Goal: Task Accomplishment & Management: Use online tool/utility

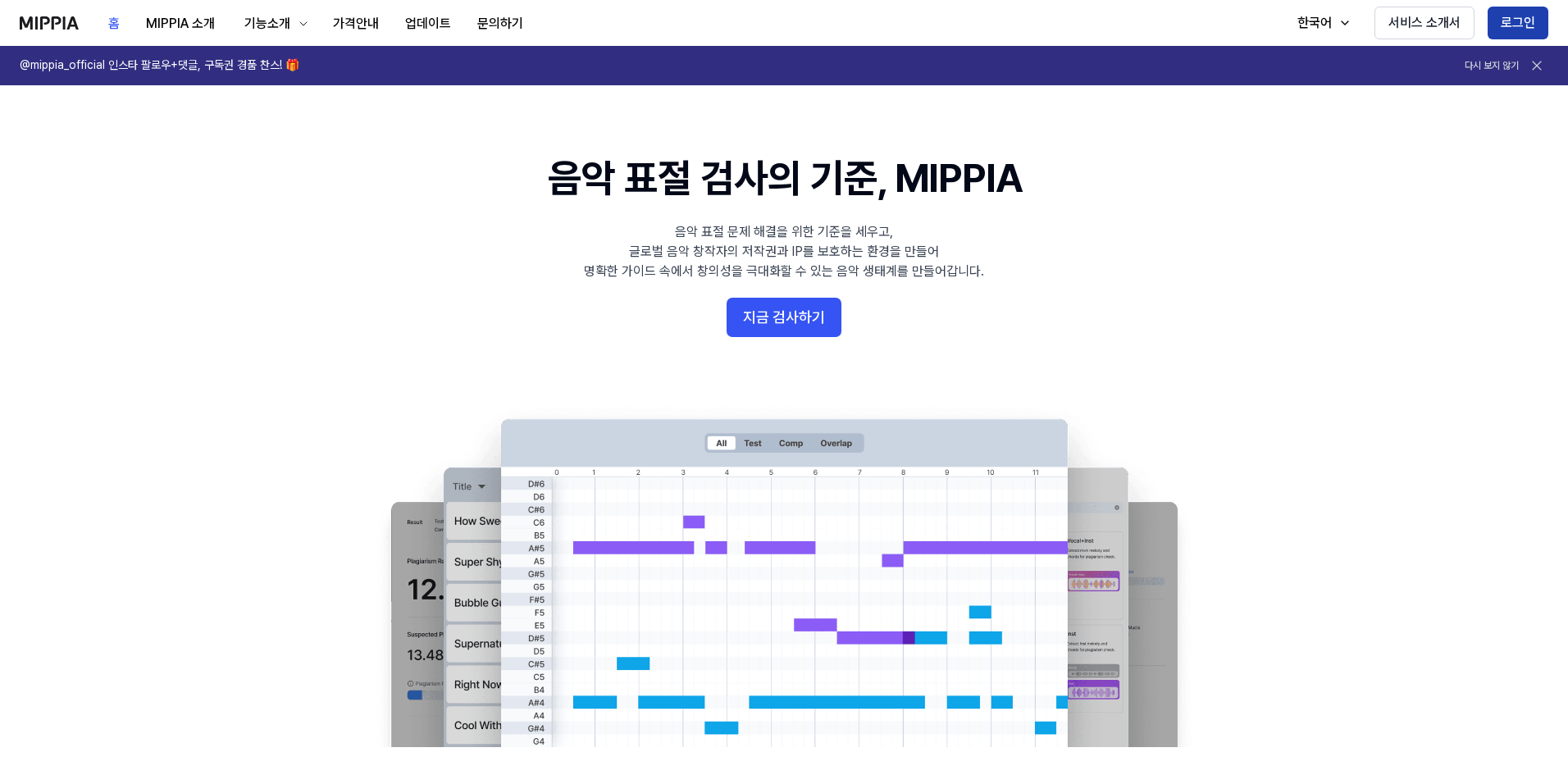
click at [1498, 19] on button "로그인" at bounding box center [1518, 23] width 61 height 32
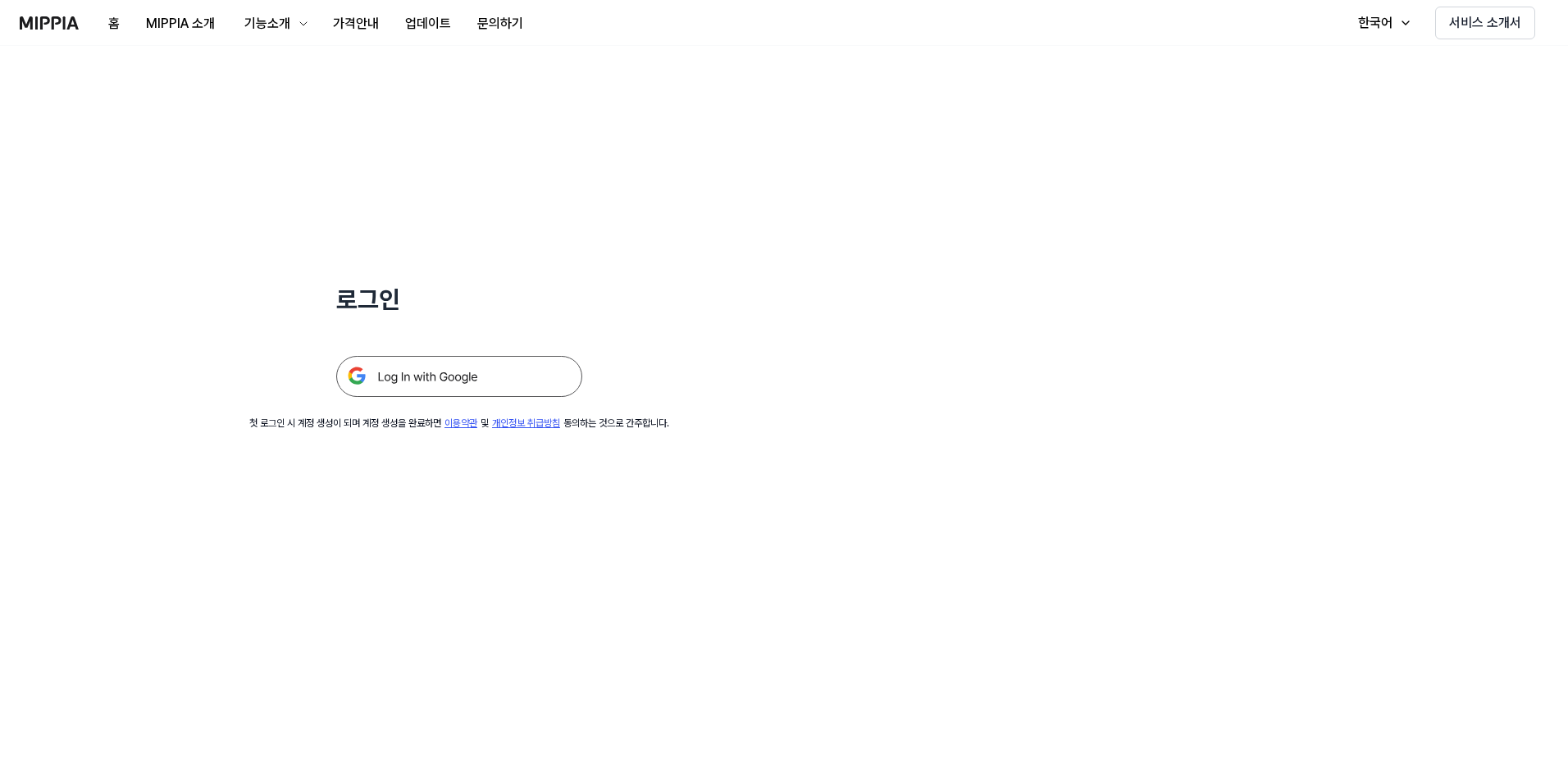
click at [465, 396] on img at bounding box center [460, 377] width 246 height 41
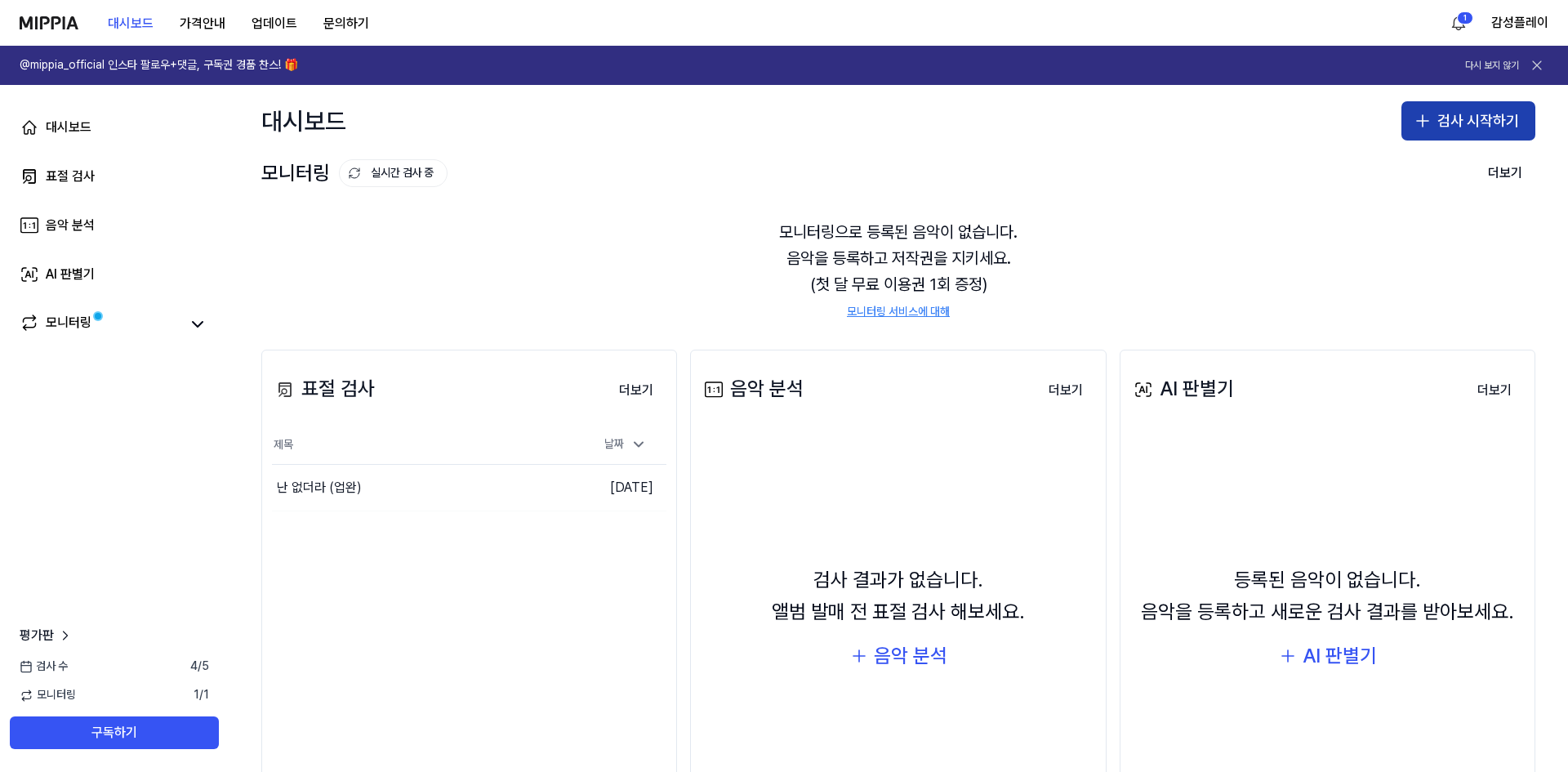
click at [1417, 131] on button "검사 시작하기" at bounding box center [1468, 121] width 134 height 39
click at [1213, 166] on div "모니터링 실시간 검사 중 더보기" at bounding box center [898, 173] width 1274 height 26
click at [1468, 129] on button "검사 시작하기" at bounding box center [1468, 121] width 134 height 39
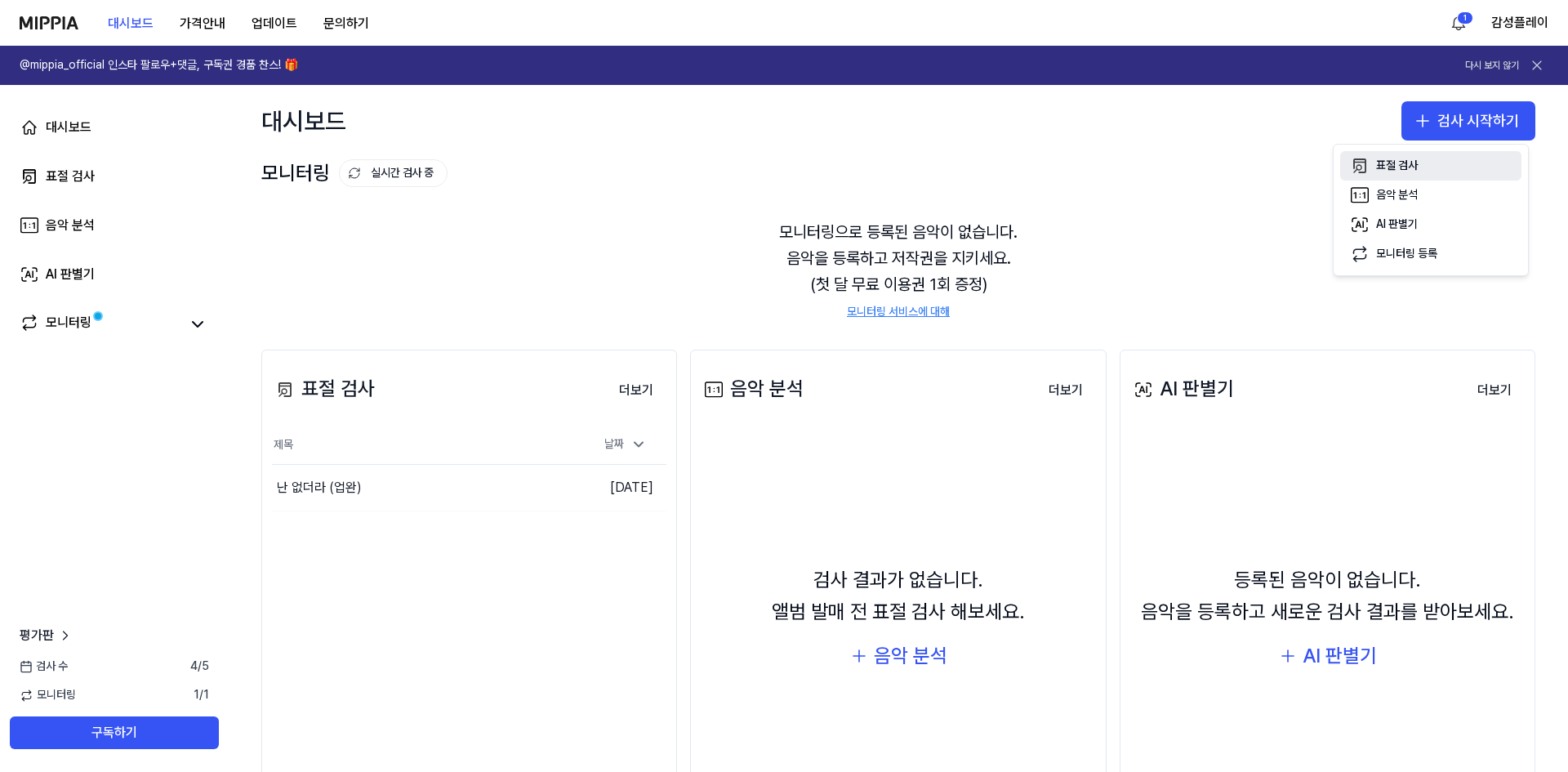
click at [1412, 173] on div "표절 검사" at bounding box center [1396, 165] width 42 height 16
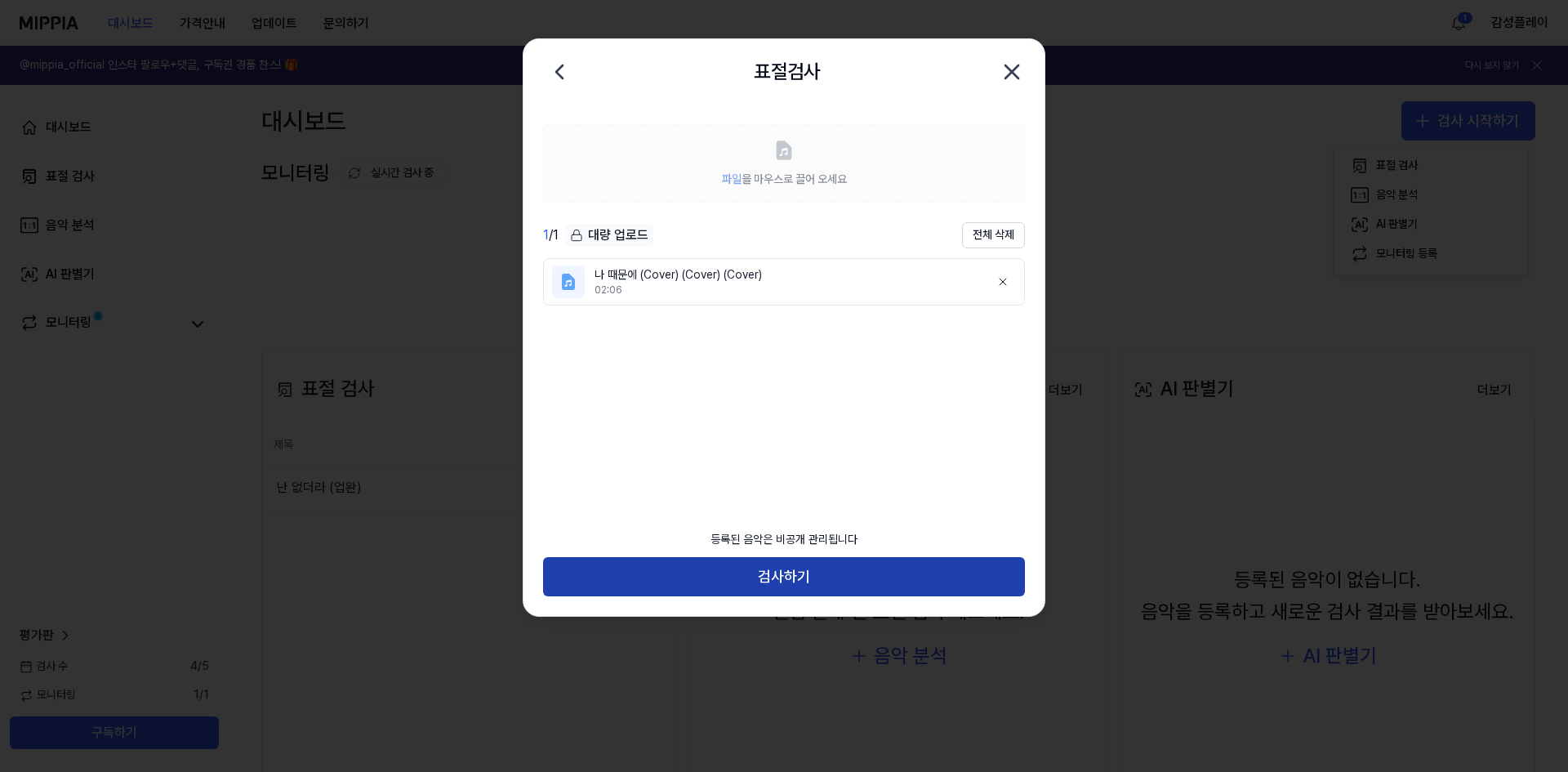
click at [844, 586] on button "검사하기" at bounding box center [784, 577] width 482 height 39
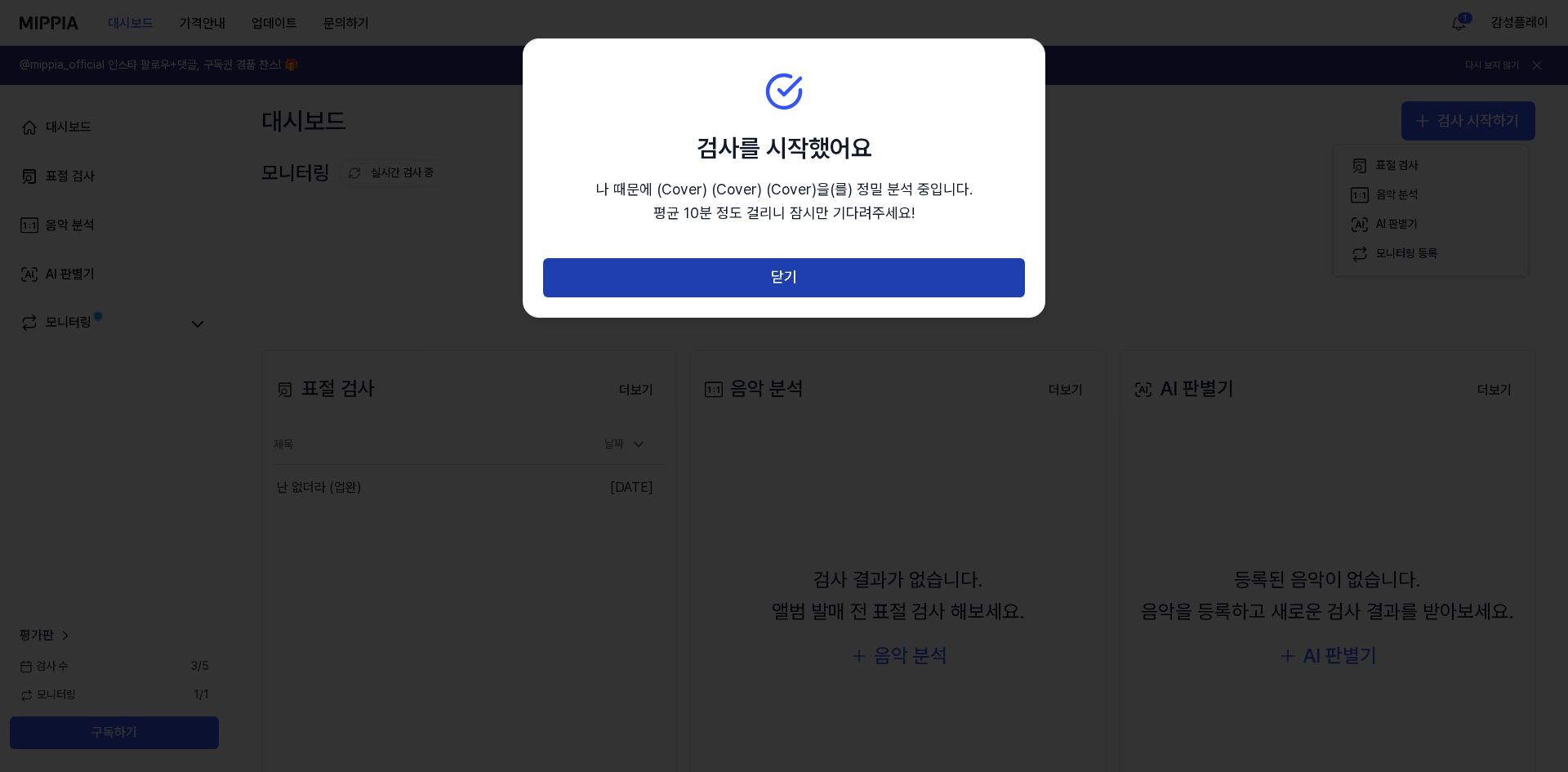
click at [733, 283] on button "닫기" at bounding box center [784, 277] width 482 height 39
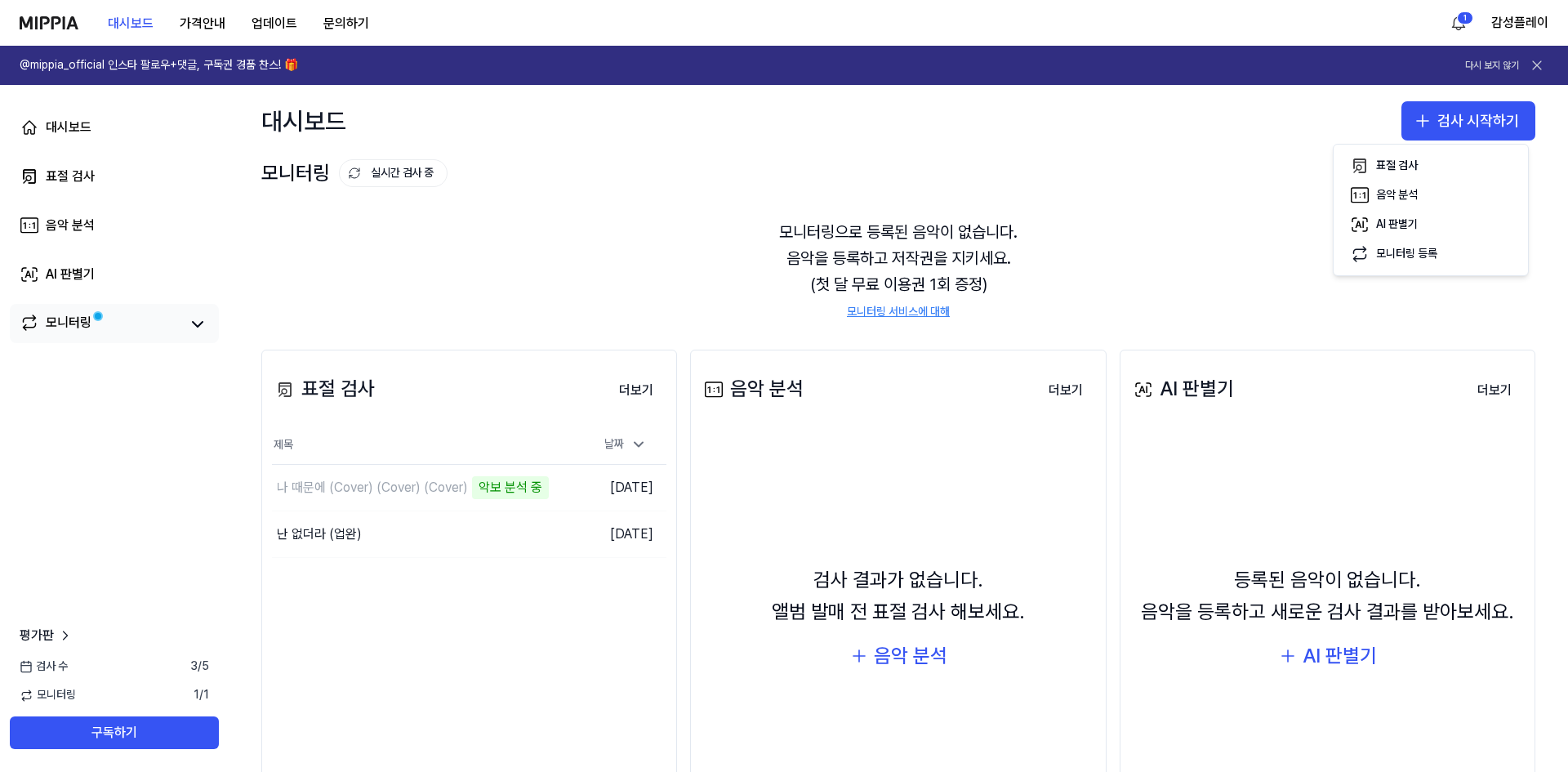
click at [181, 325] on div "모니터링" at bounding box center [114, 324] width 190 height 23
click at [197, 325] on icon at bounding box center [198, 324] width 10 height 5
click at [196, 314] on button at bounding box center [197, 324] width 23 height 23
click at [193, 328] on icon at bounding box center [197, 324] width 20 height 20
click at [197, 310] on div "모니터링" at bounding box center [115, 324] width 209 height 41
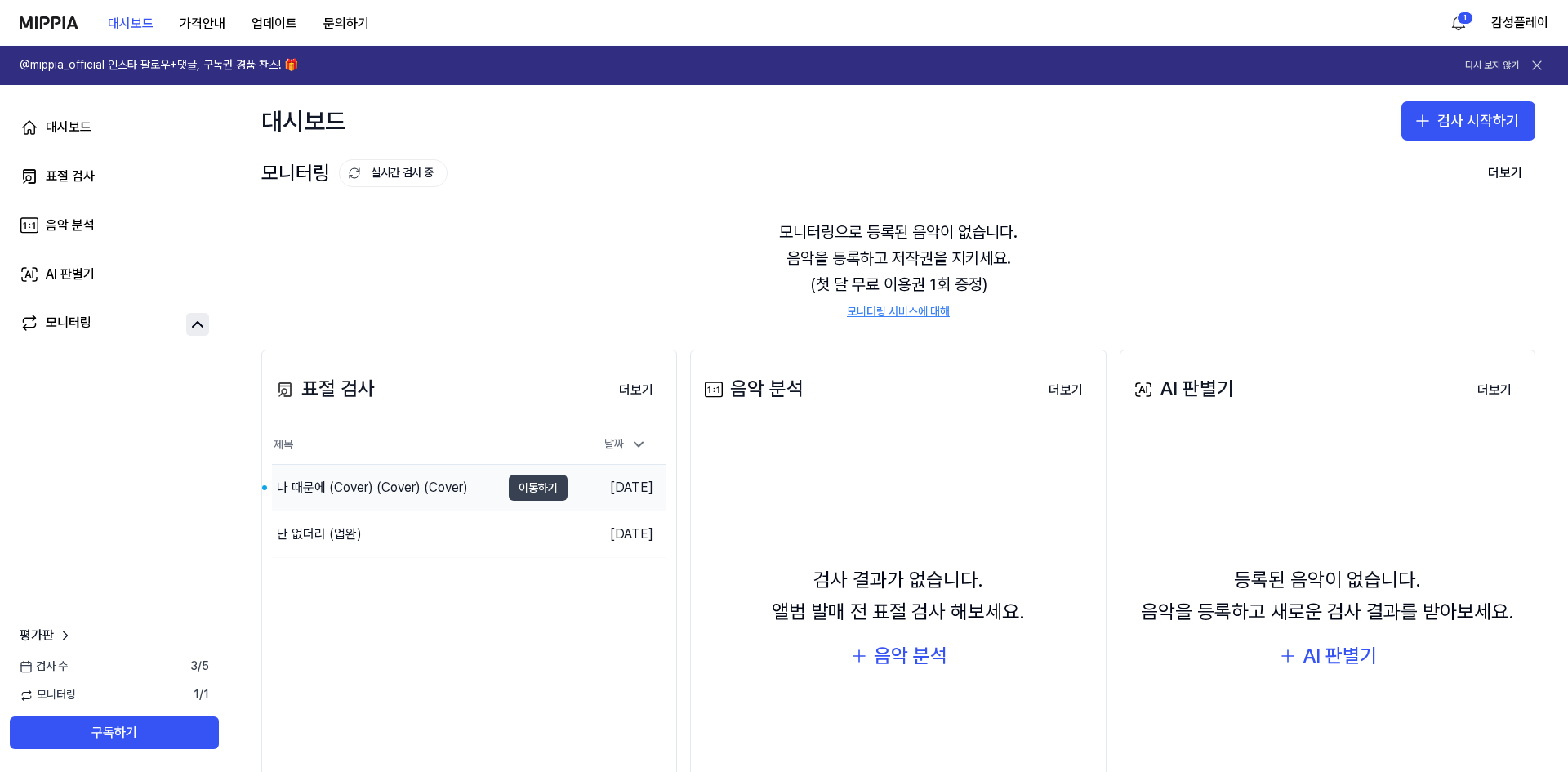
click at [529, 484] on button "이동하기" at bounding box center [538, 488] width 59 height 26
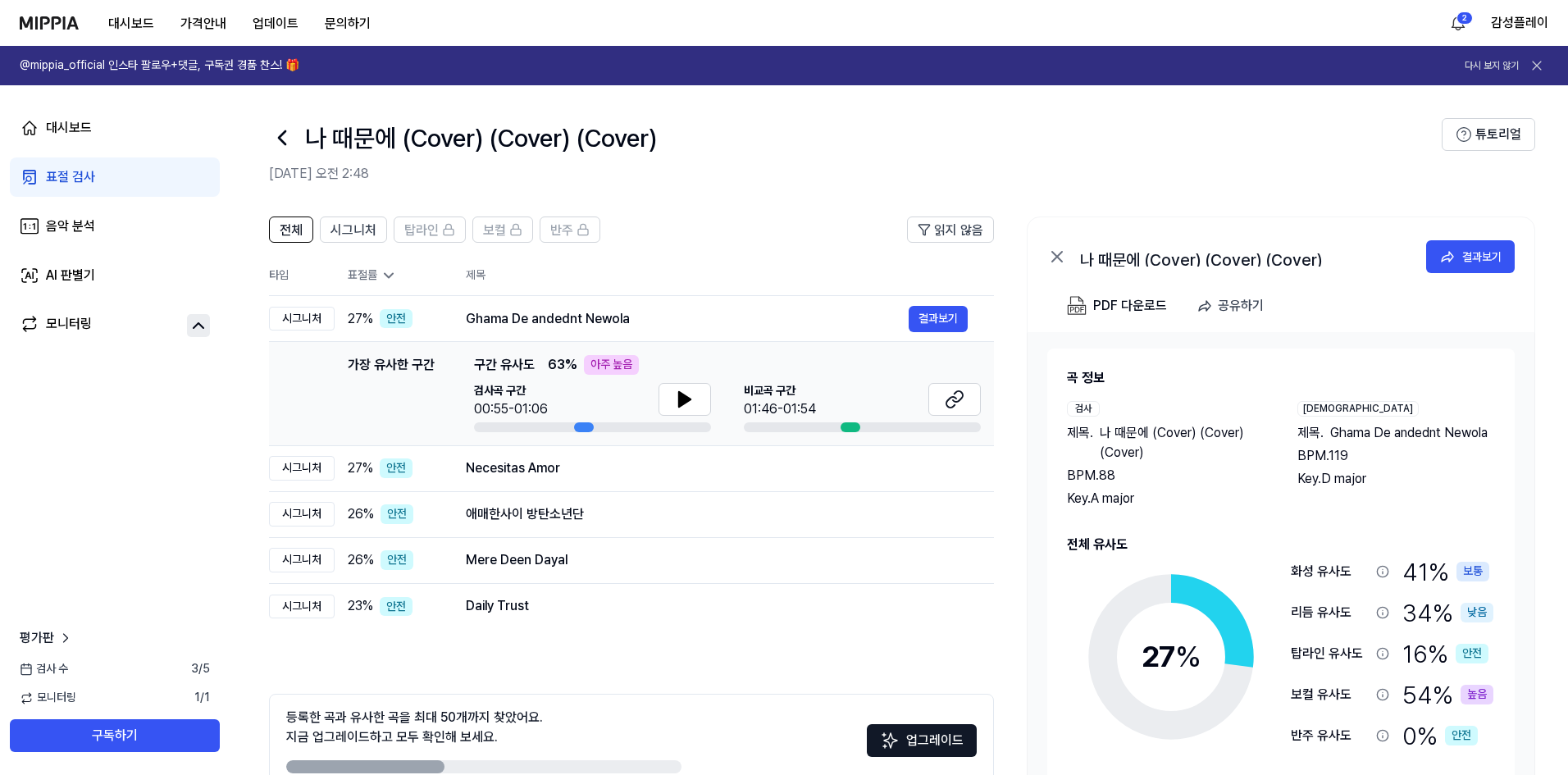
click at [725, 242] on header "전체 시그니처 탑라인 보컬 반주 읽지 않음" at bounding box center [631, 236] width 725 height 39
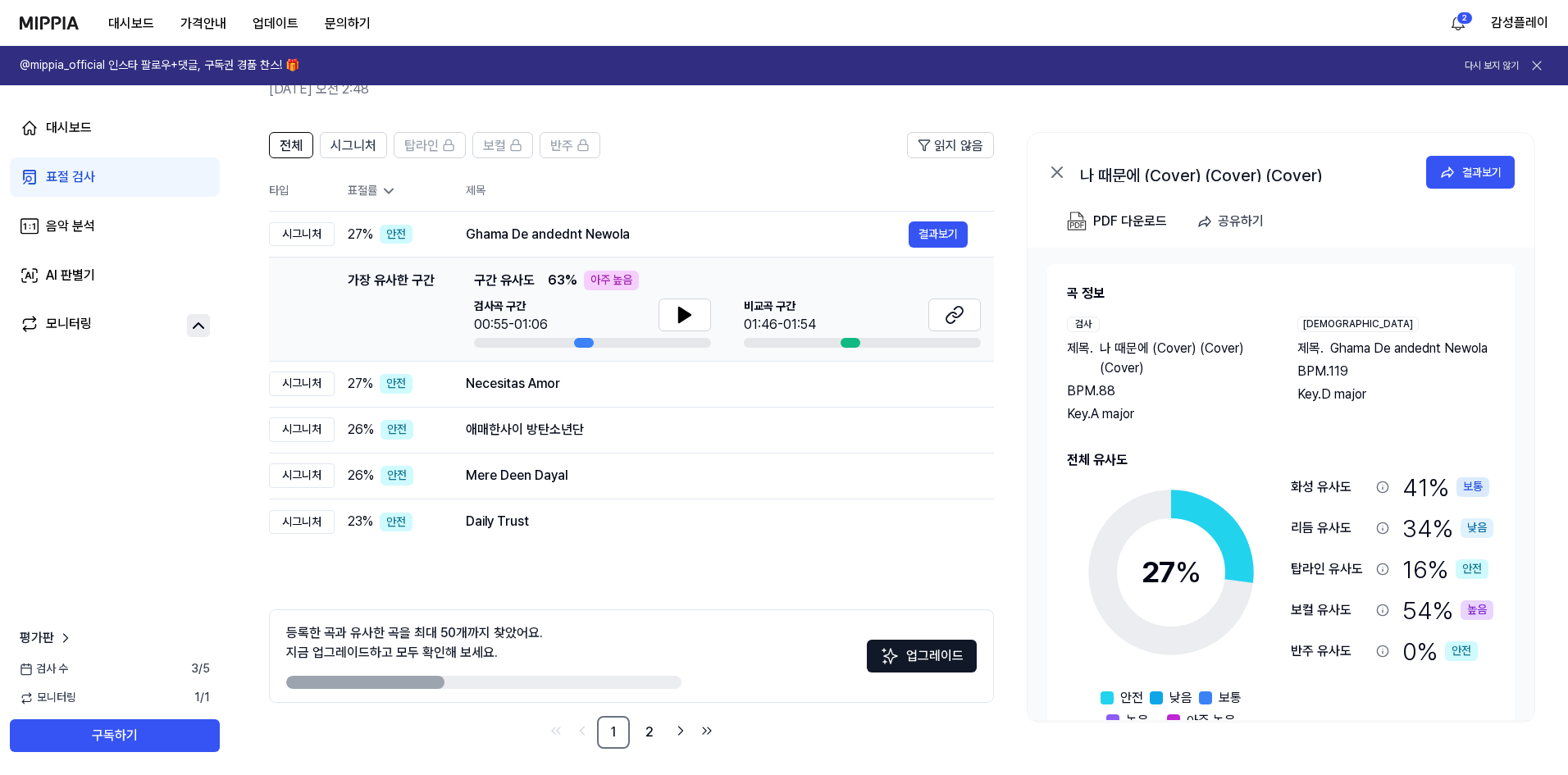
scroll to position [91, 0]
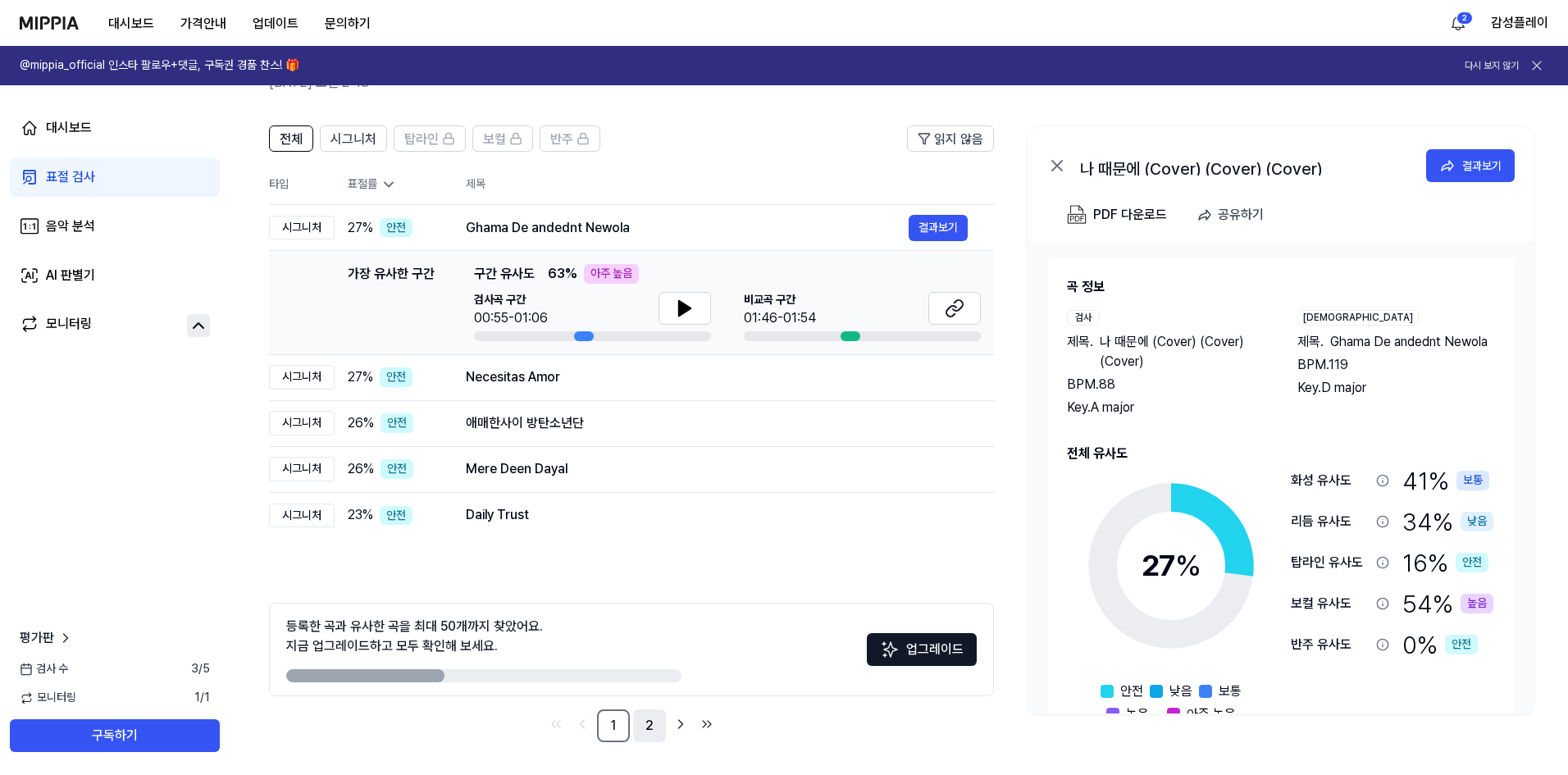
click at [646, 723] on link "2" at bounding box center [649, 725] width 32 height 32
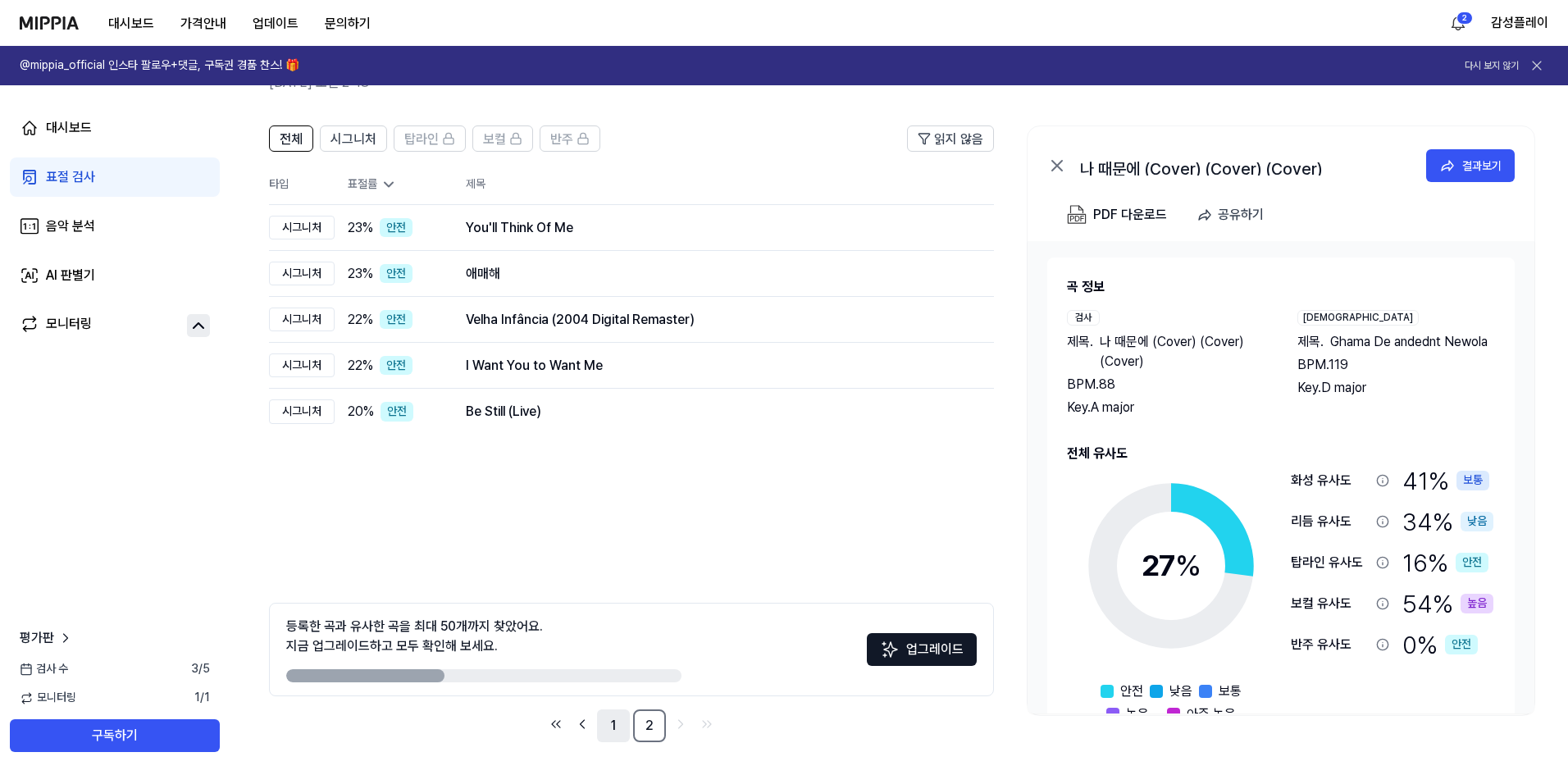
click at [602, 732] on link "1" at bounding box center [614, 725] width 32 height 32
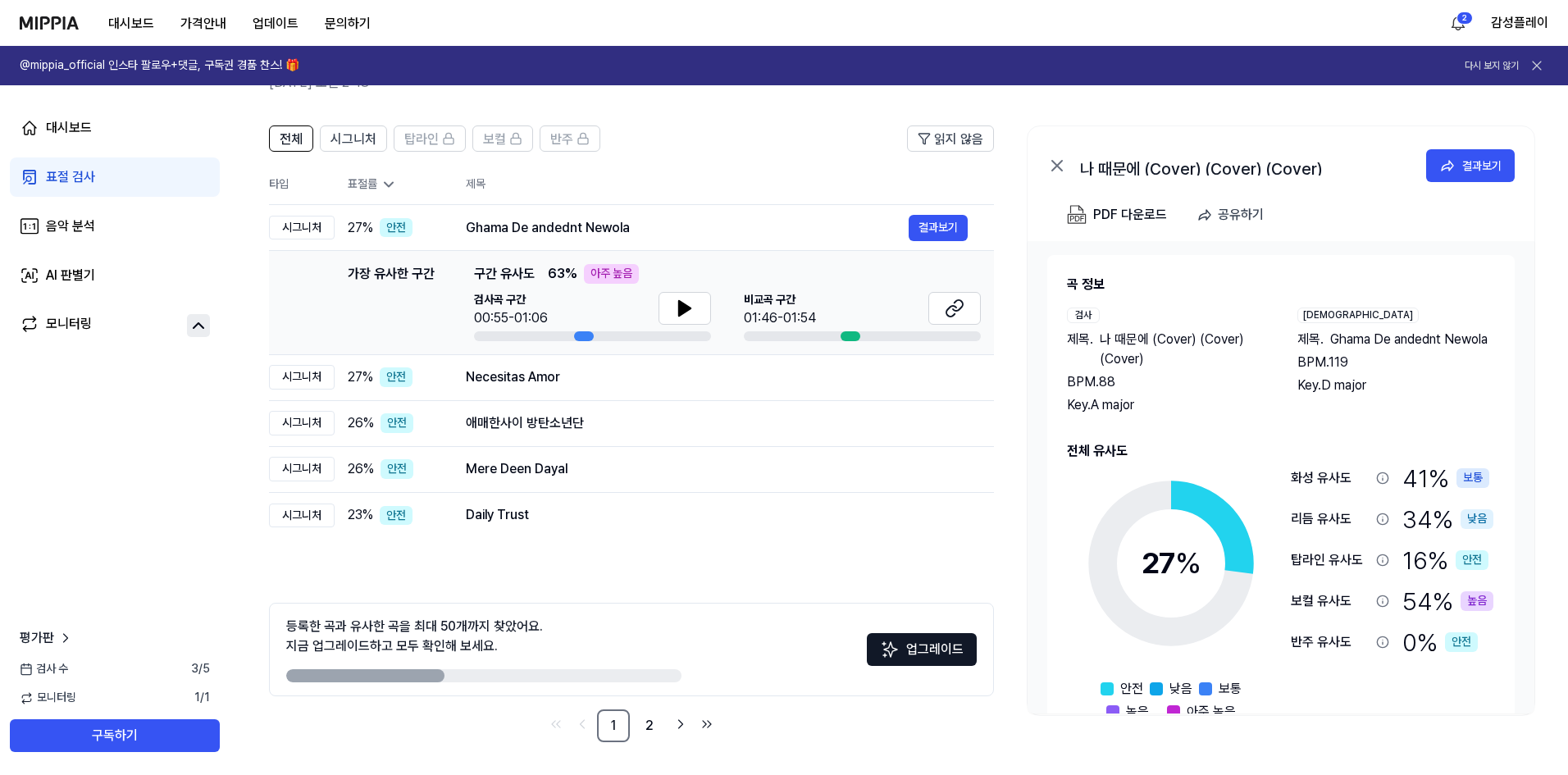
scroll to position [0, 0]
click at [172, 232] on link "음악 분석" at bounding box center [115, 226] width 210 height 39
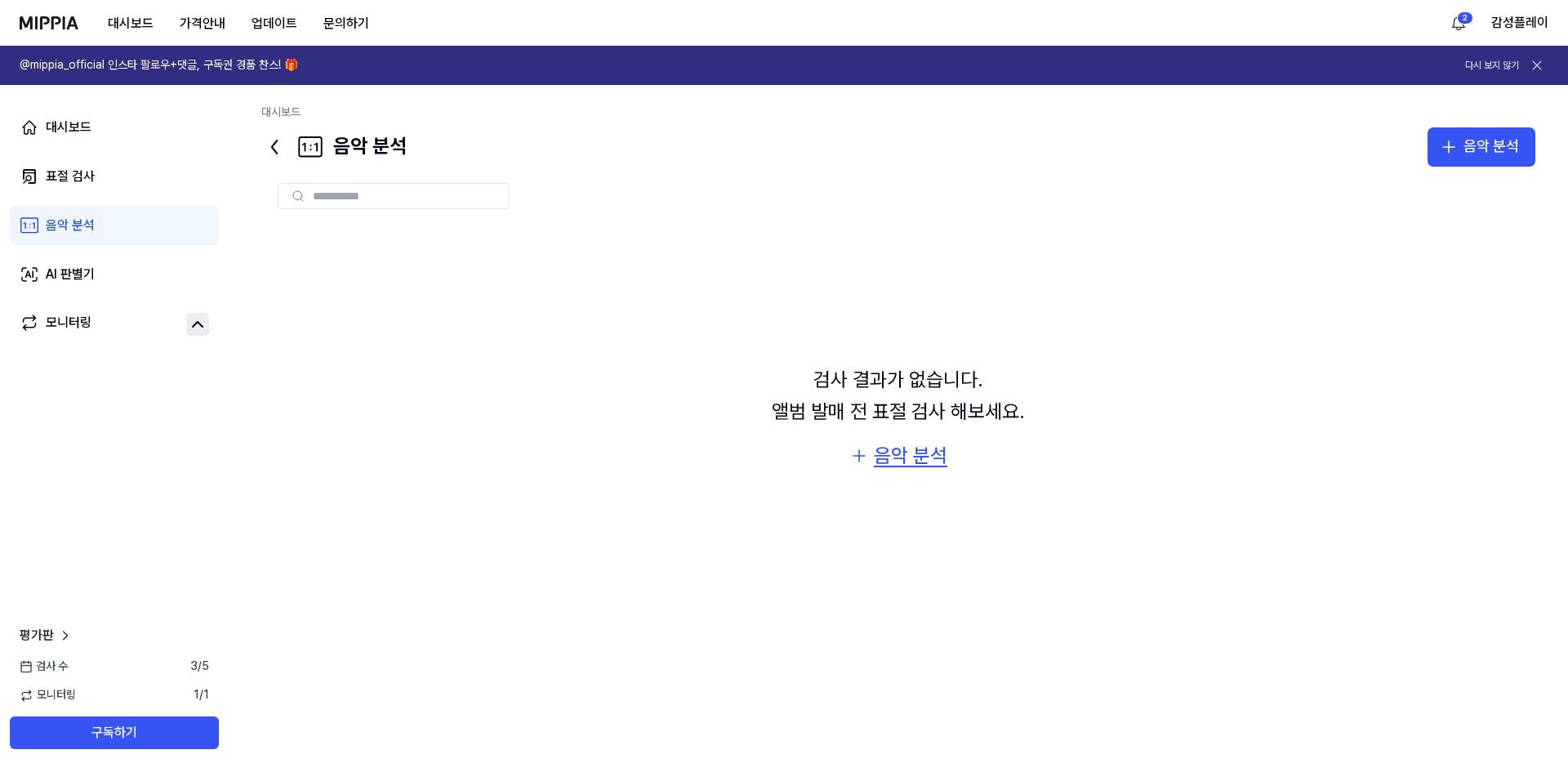
click at [906, 458] on div "음악 분석" at bounding box center [910, 455] width 73 height 31
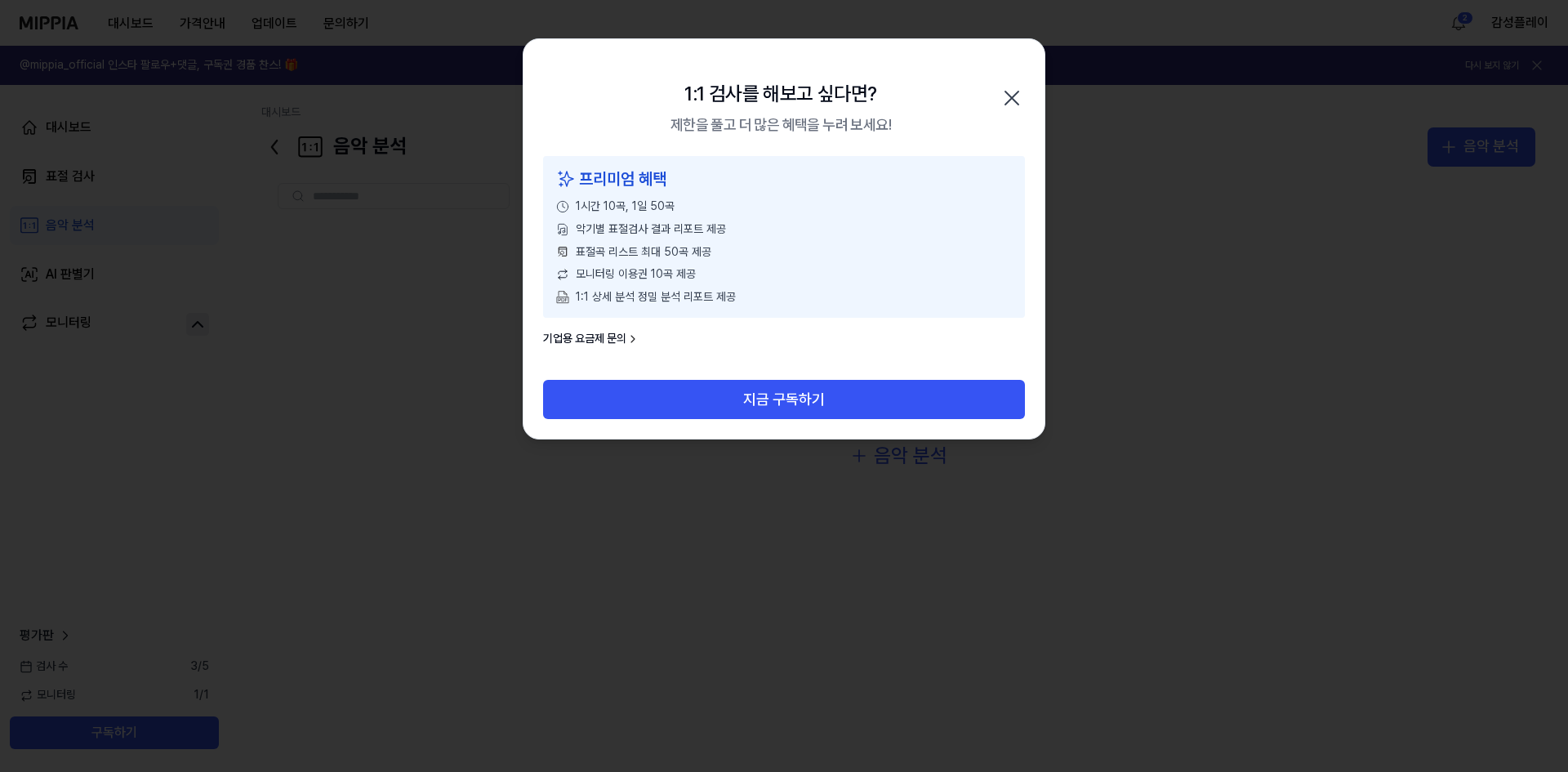
click at [1018, 91] on icon "button" at bounding box center [1012, 98] width 26 height 26
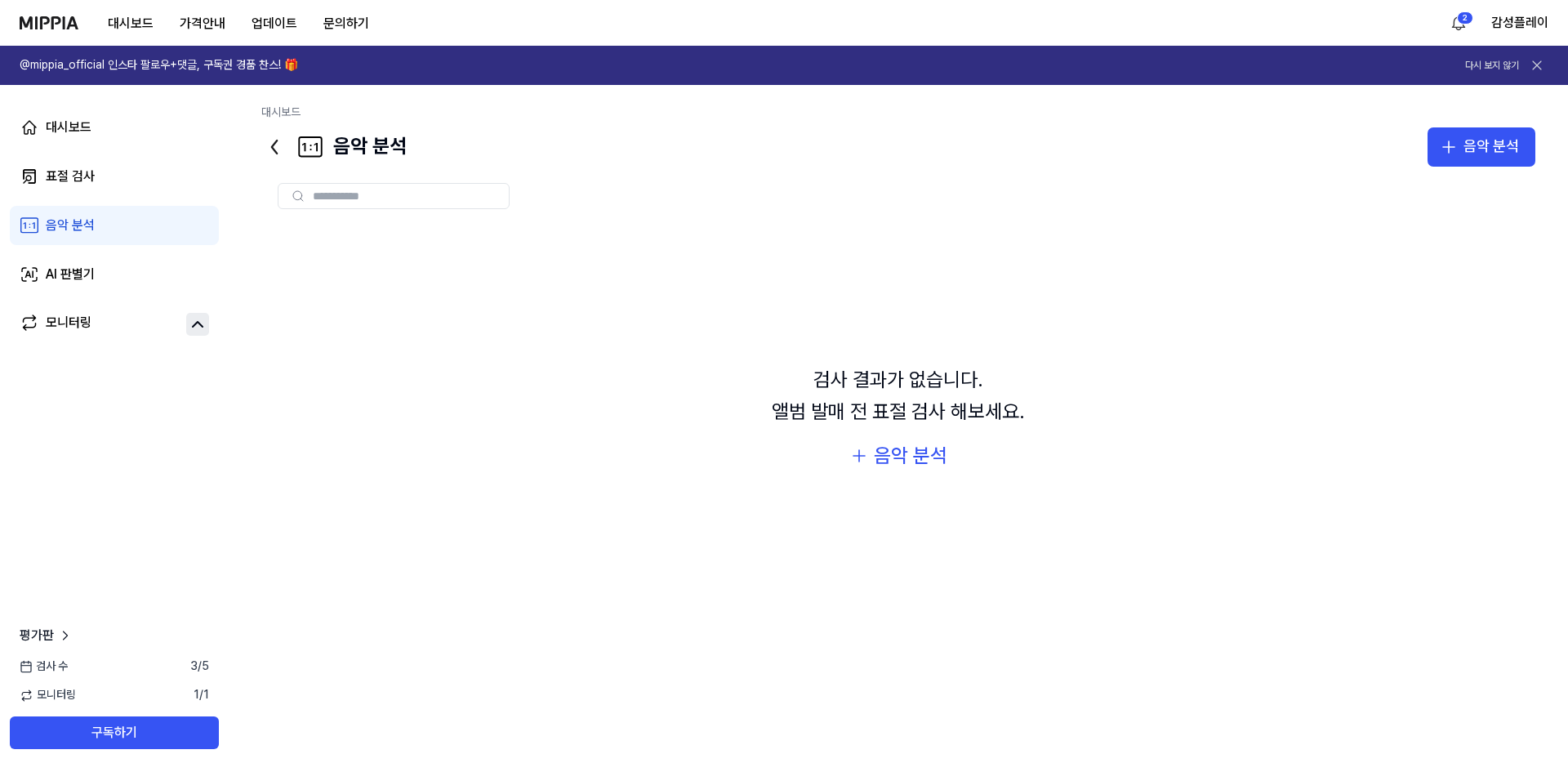
click at [2, 162] on div "대시보드 표절 검사 음악 분석 AI 판별기 모니터링" at bounding box center [114, 226] width 229 height 283
click at [45, 163] on link "표절 검사" at bounding box center [115, 176] width 209 height 39
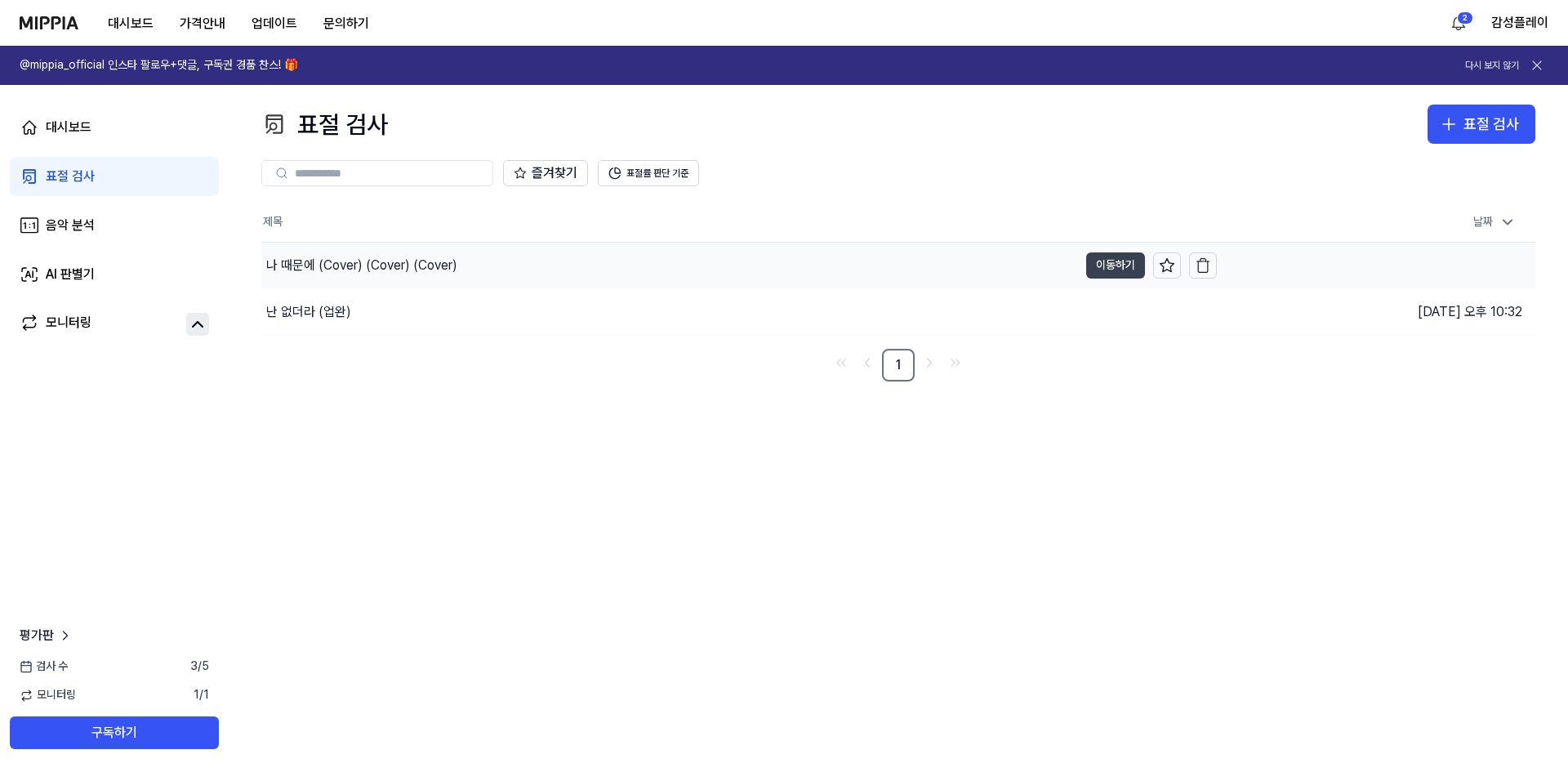
click at [1098, 264] on button "이동하기" at bounding box center [1115, 266] width 59 height 26
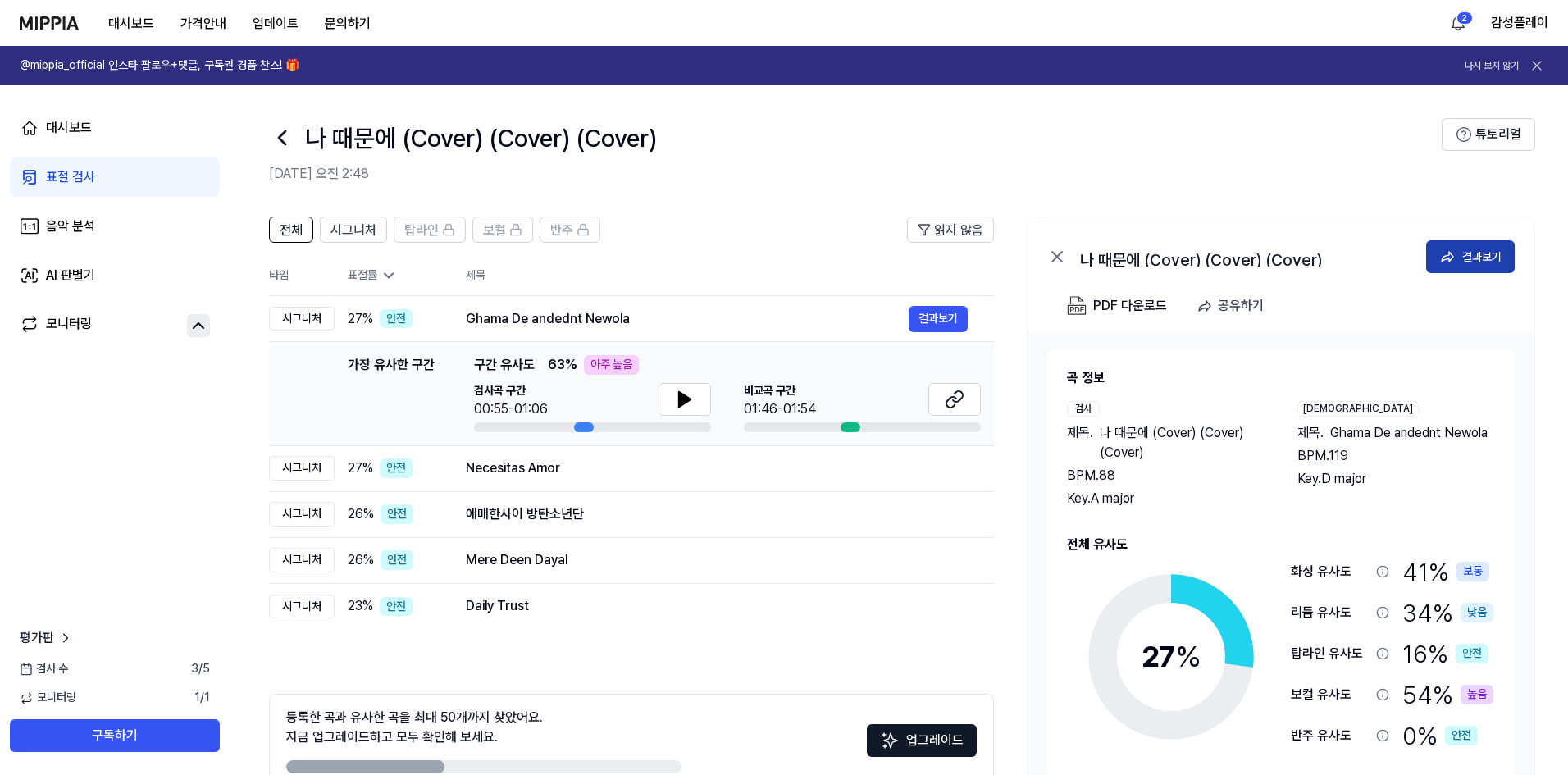
click at [1436, 256] on button "결과보기" at bounding box center [1471, 256] width 89 height 32
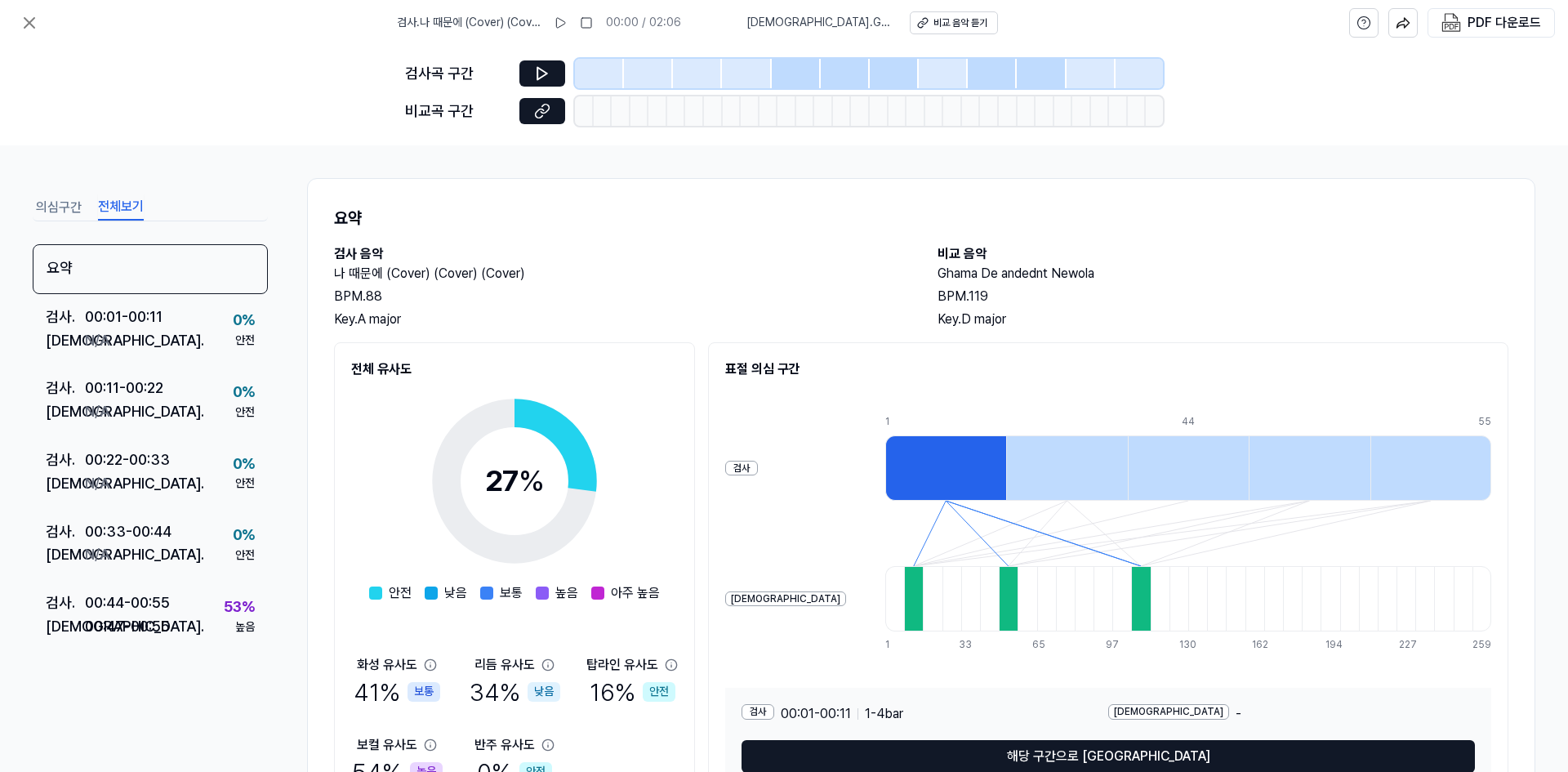
click at [115, 200] on button "전체보기" at bounding box center [121, 207] width 46 height 26
click at [48, 202] on button "의심구간" at bounding box center [59, 207] width 46 height 26
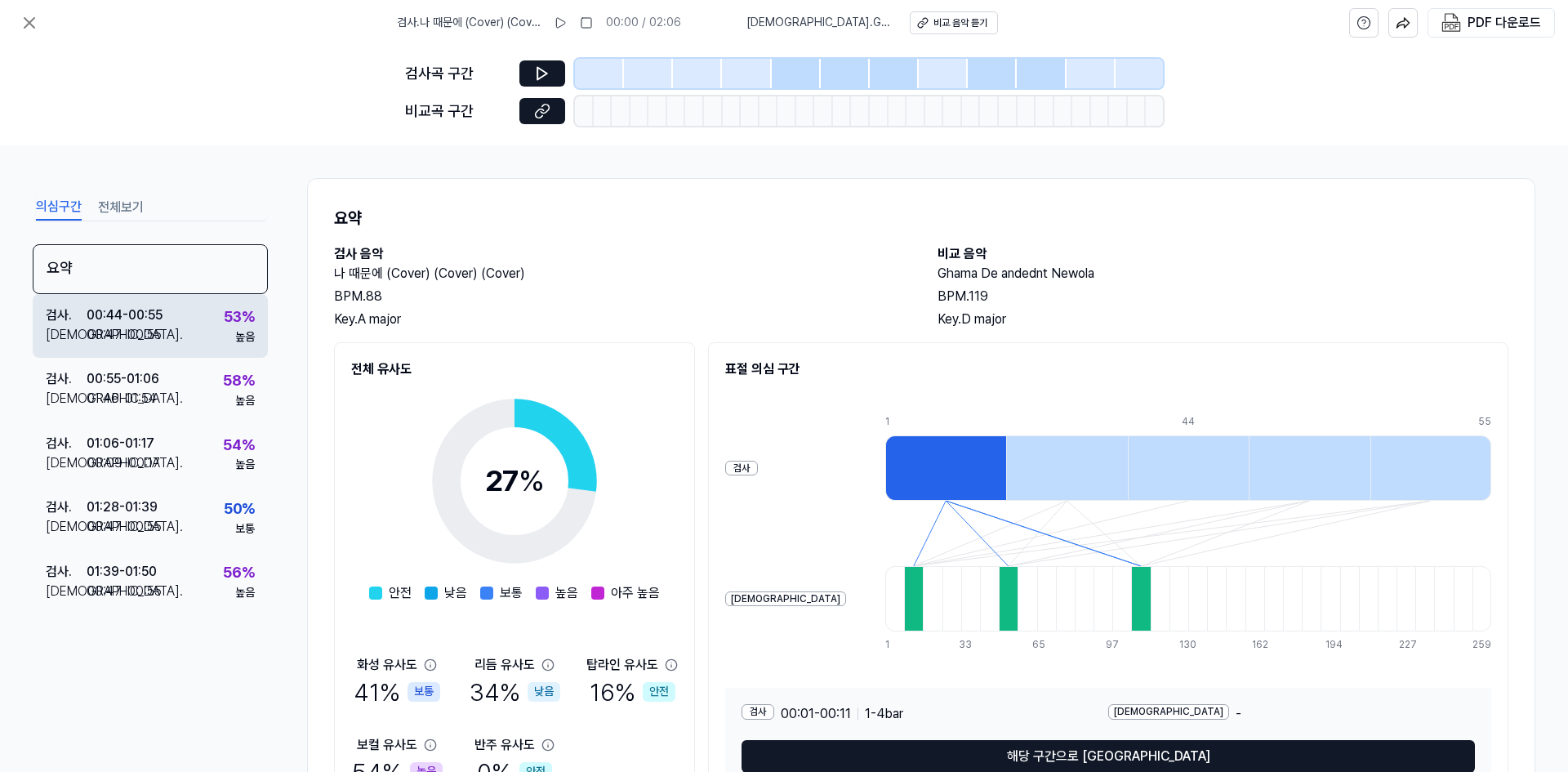
click at [119, 332] on div "00:47 - 00:55" at bounding box center [124, 335] width 75 height 20
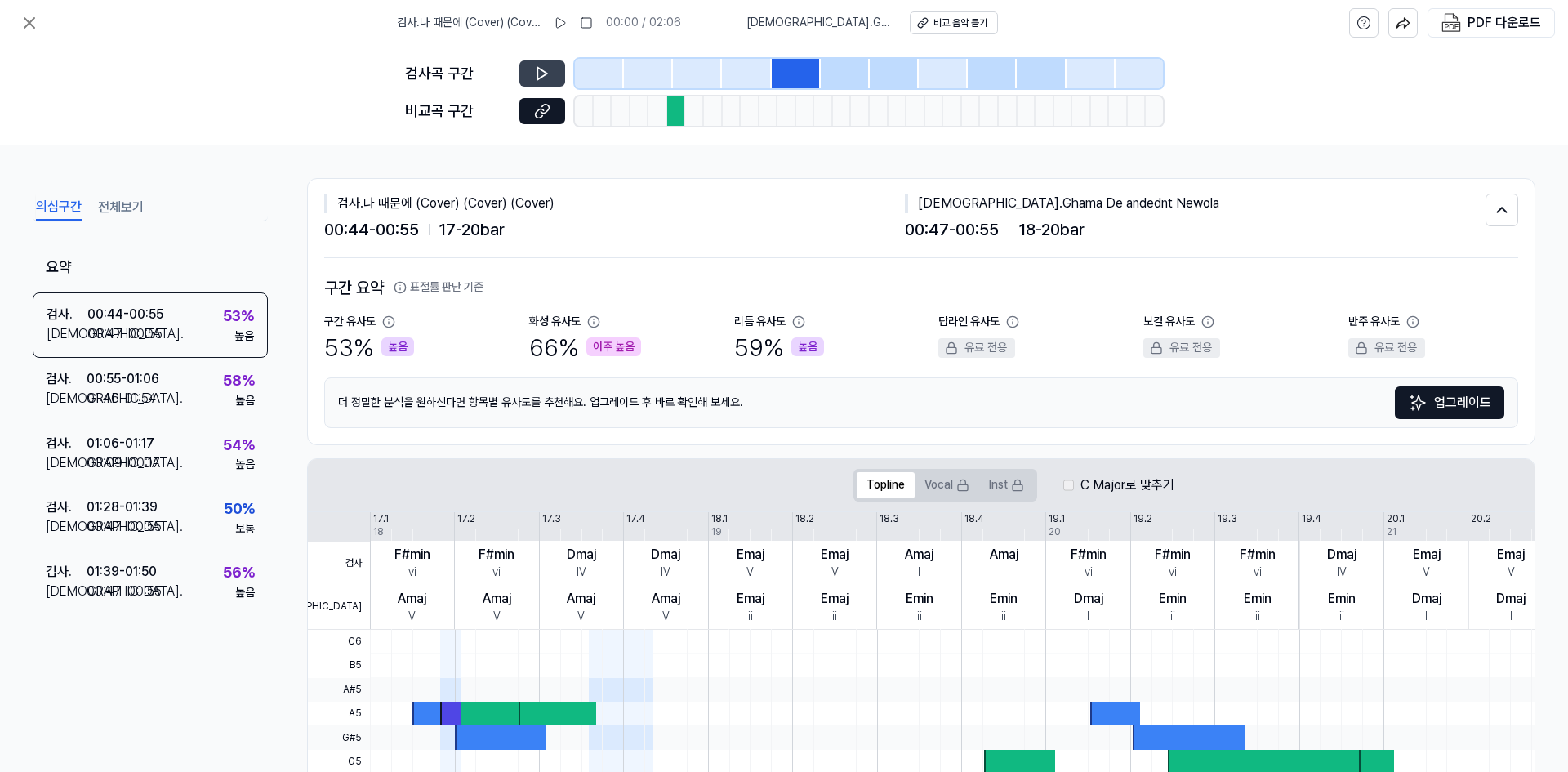
click at [554, 76] on button at bounding box center [542, 73] width 46 height 26
click at [532, 66] on button at bounding box center [542, 73] width 46 height 26
click at [545, 118] on icon at bounding box center [542, 111] width 16 height 16
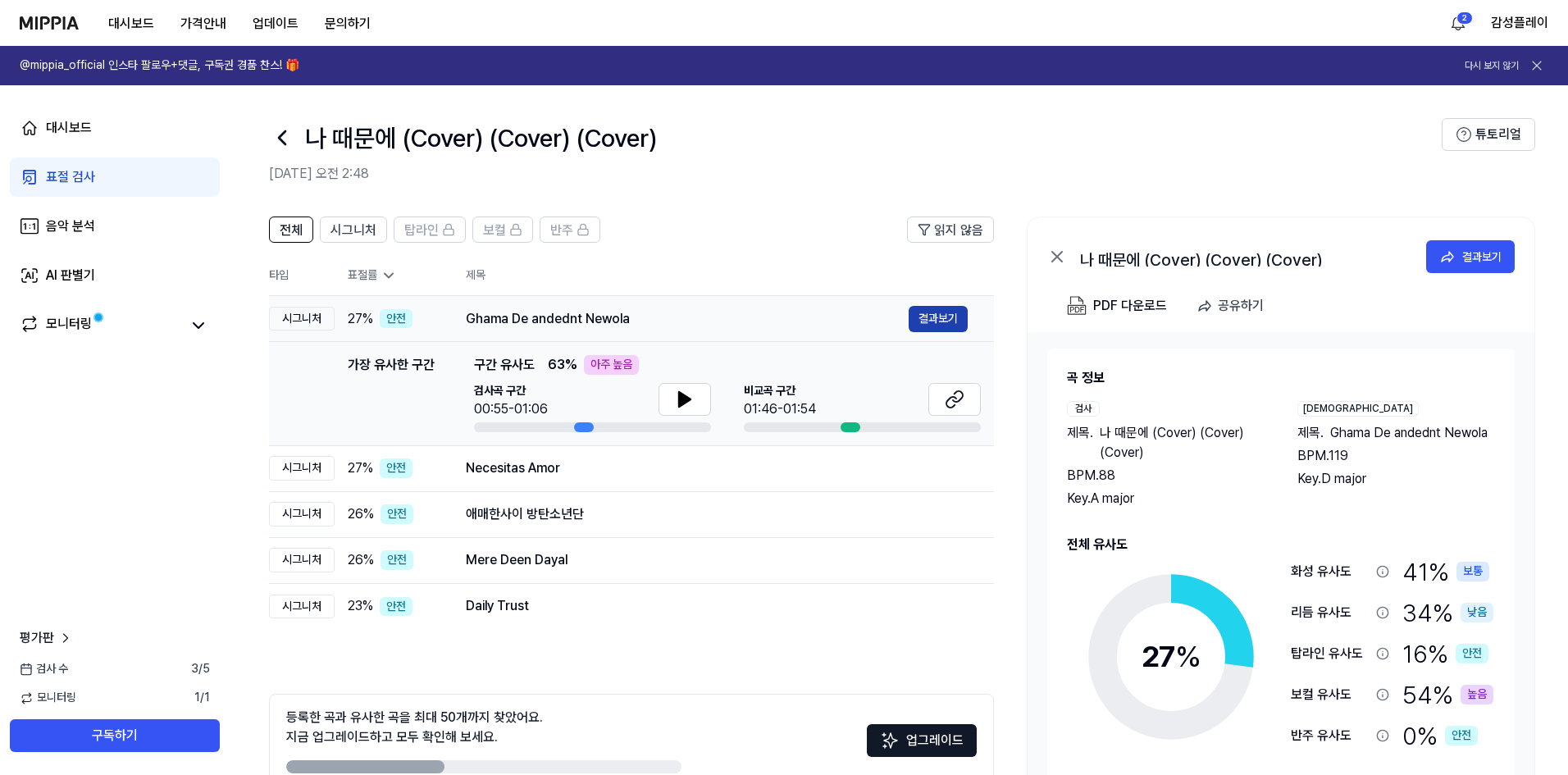
click at [954, 319] on button "결과보기" at bounding box center [937, 319] width 59 height 26
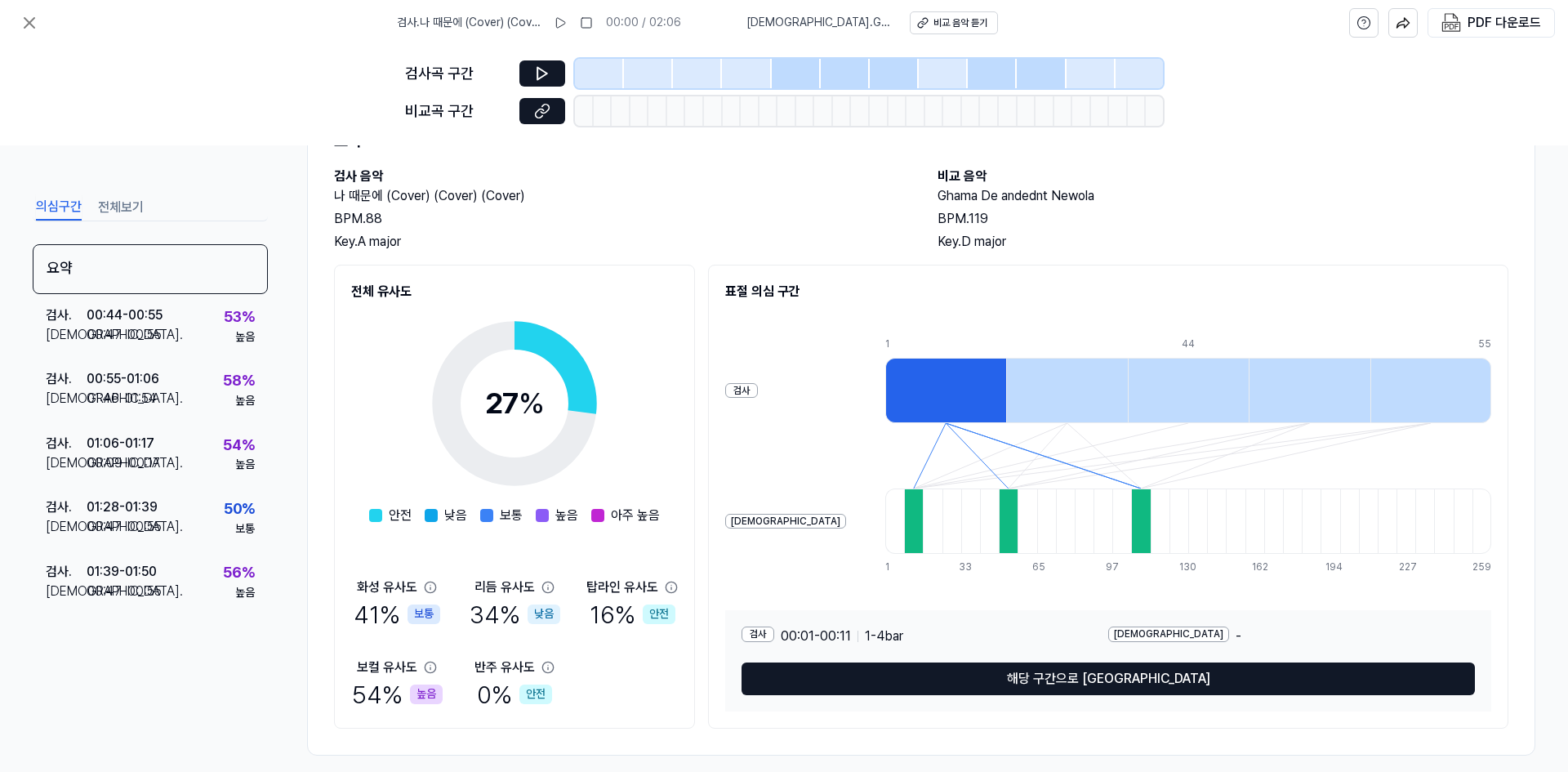
scroll to position [94, 0]
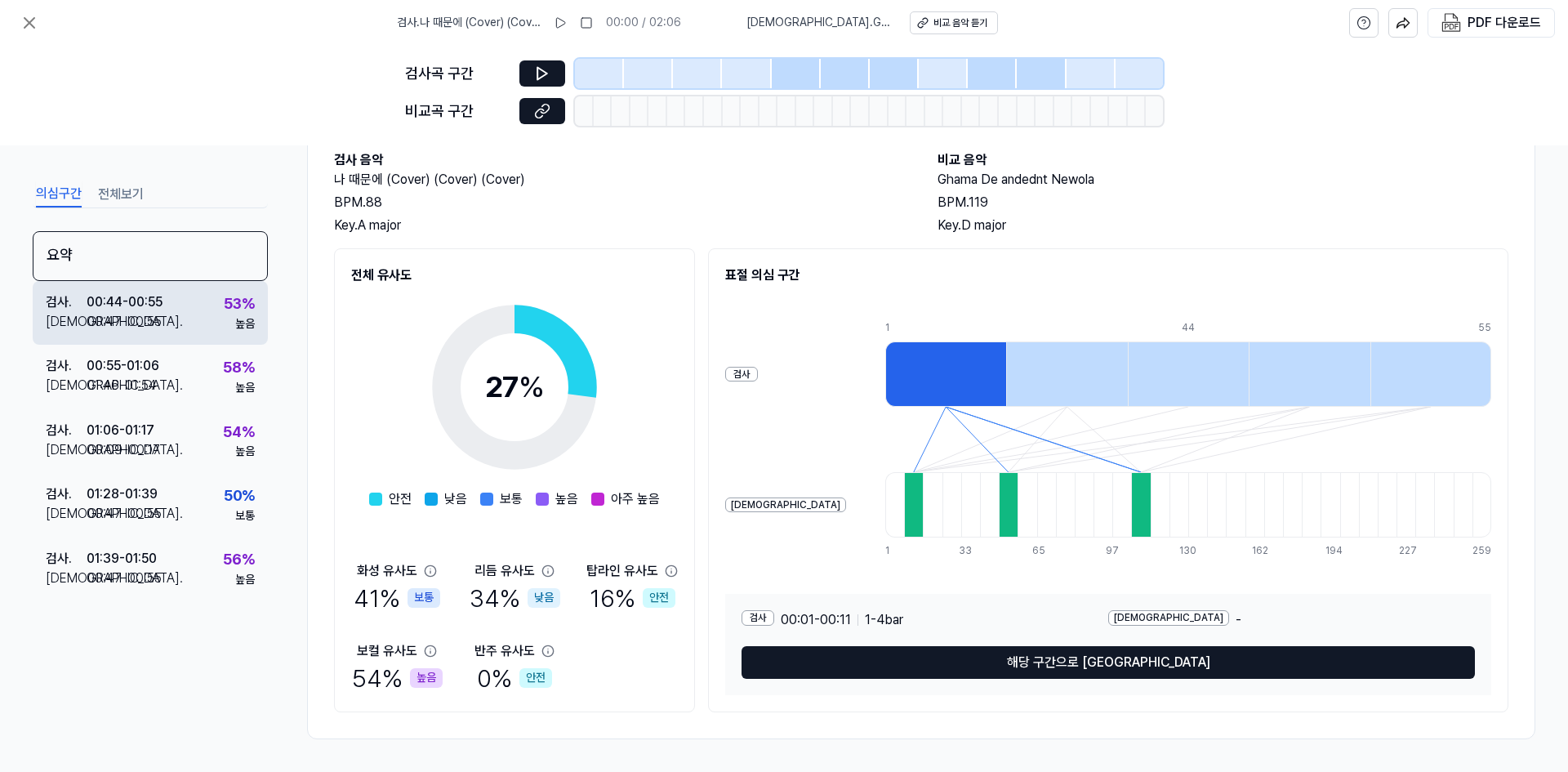
click at [201, 318] on div "검사 . 00:44 - 00:55 비교 . 00:47 - 00:55 53 % 높음" at bounding box center [150, 312] width 235 height 64
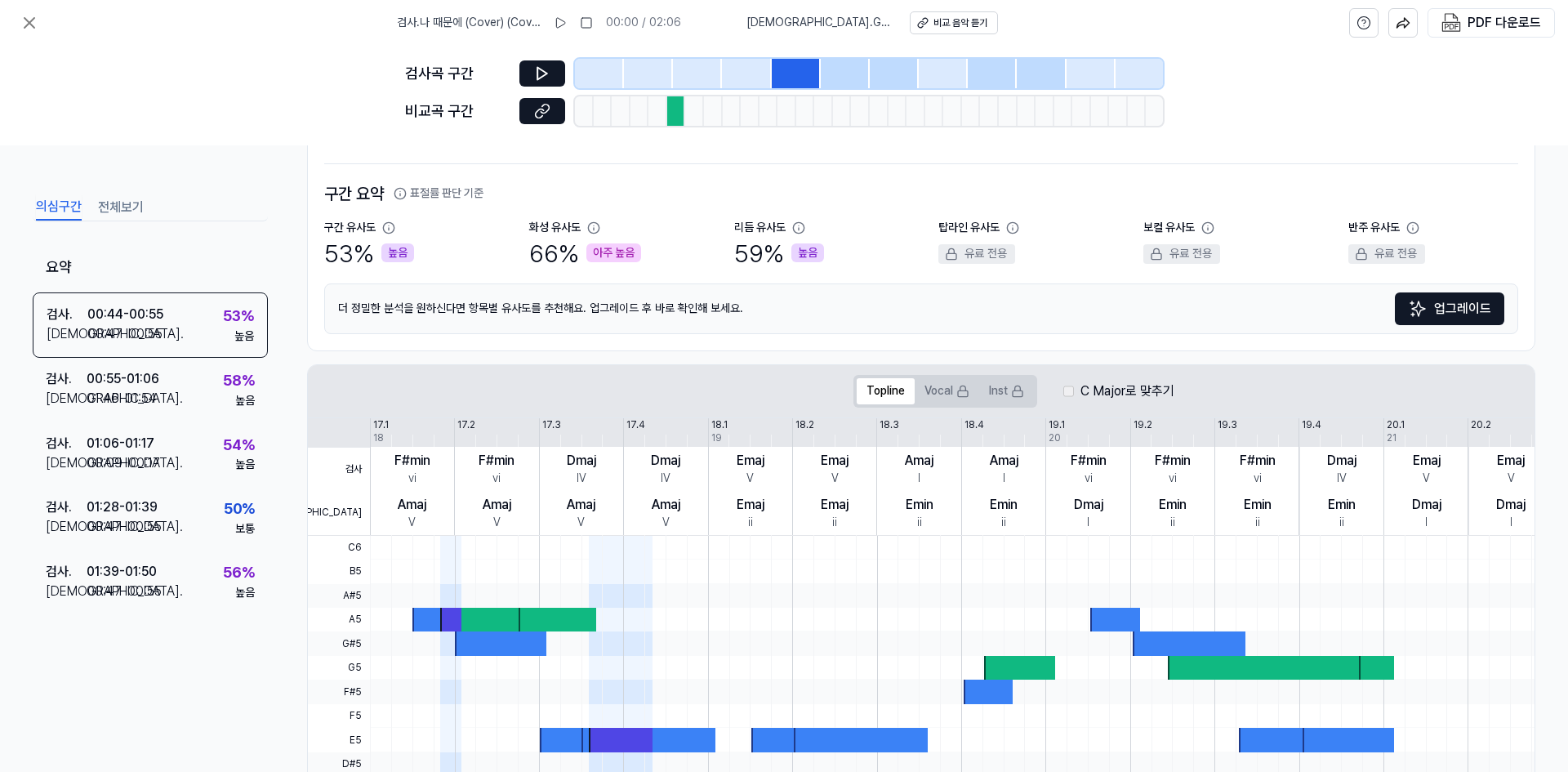
click at [472, 623] on div at bounding box center [482, 620] width 85 height 24
click at [559, 121] on button at bounding box center [542, 111] width 46 height 26
click at [197, 362] on div "검사 . 00:55 - 01:06 비교 . 01:46 - 01:54 58 % 높음" at bounding box center [150, 389] width 235 height 64
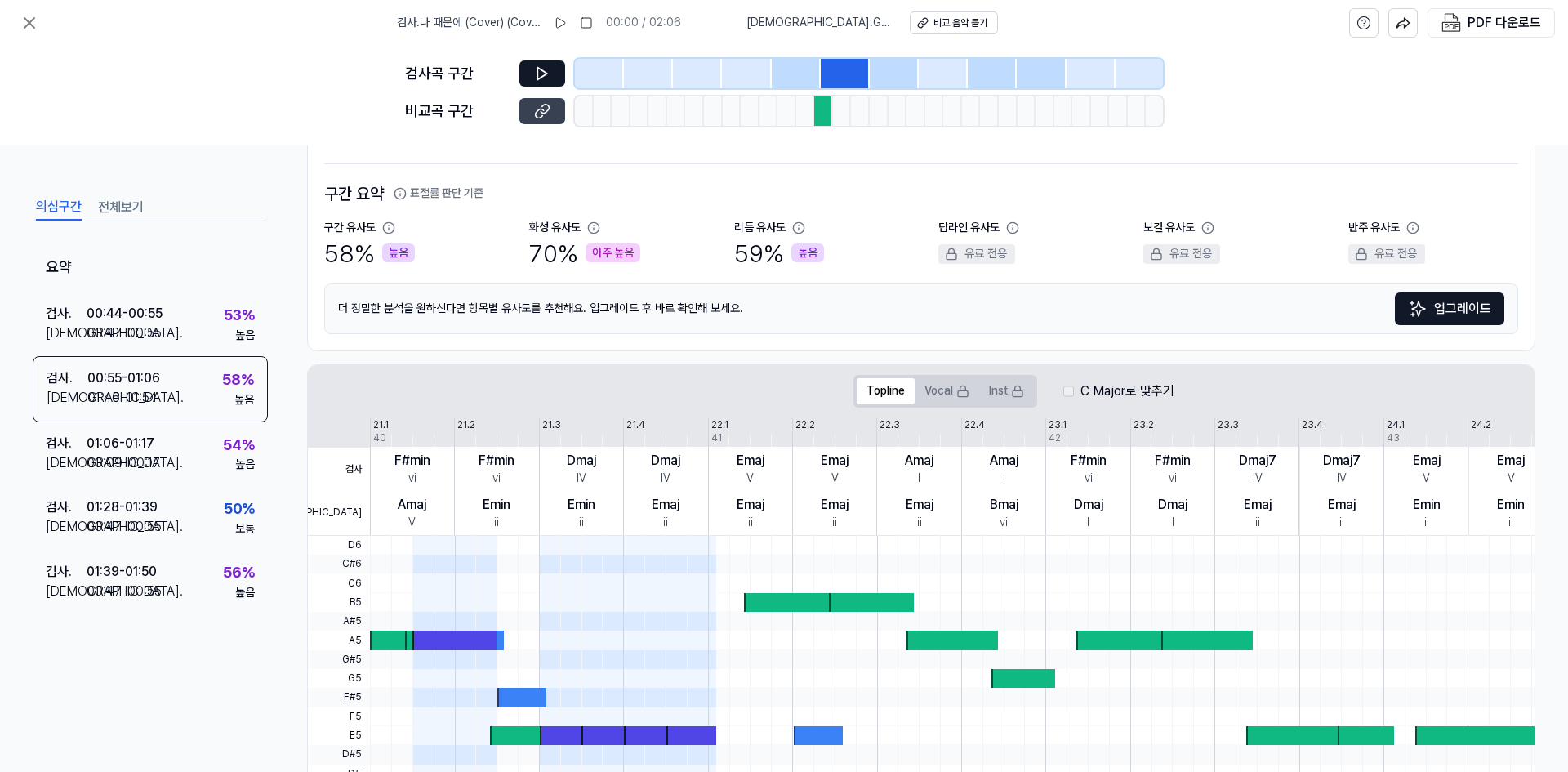
click at [549, 115] on icon at bounding box center [542, 111] width 16 height 16
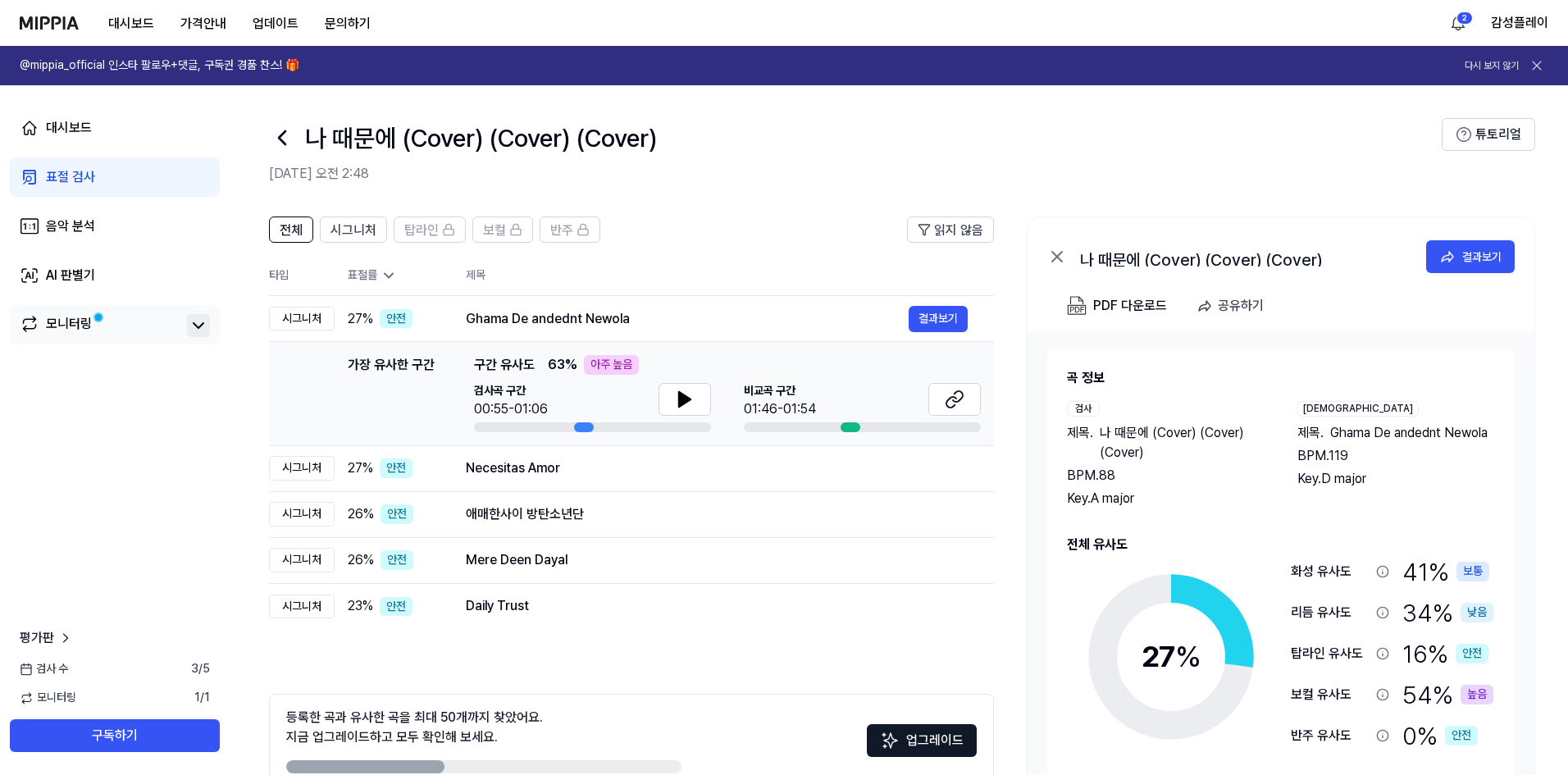
click at [208, 326] on button at bounding box center [198, 326] width 23 height 23
click at [185, 326] on div "모니터링" at bounding box center [115, 326] width 191 height 23
click at [916, 466] on button "결과보기" at bounding box center [937, 468] width 59 height 26
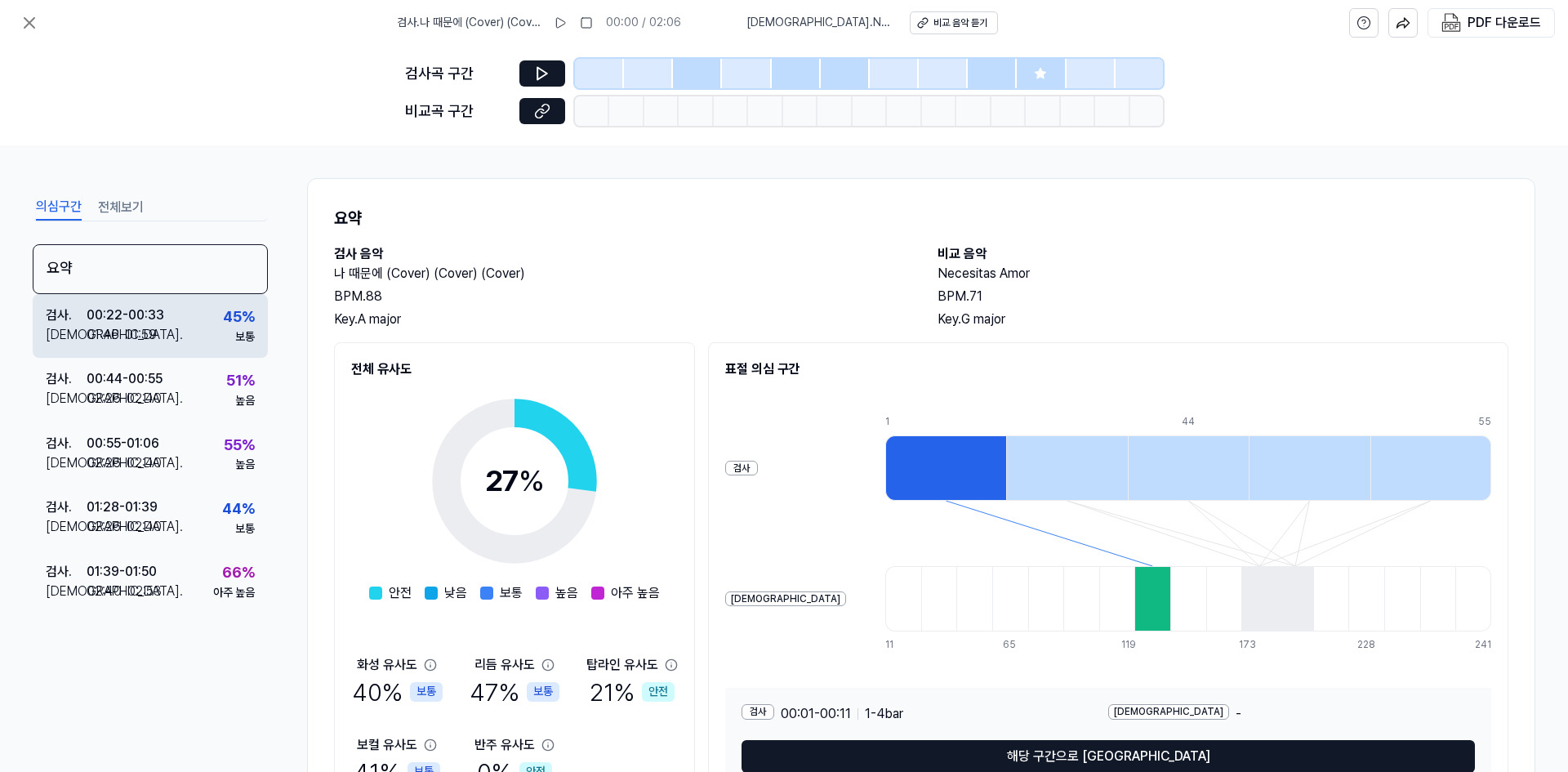
click at [200, 335] on div "검사 . 00:22 - 00:33 비교 . 01:46 - 01:59 45 % 보통" at bounding box center [150, 326] width 235 height 64
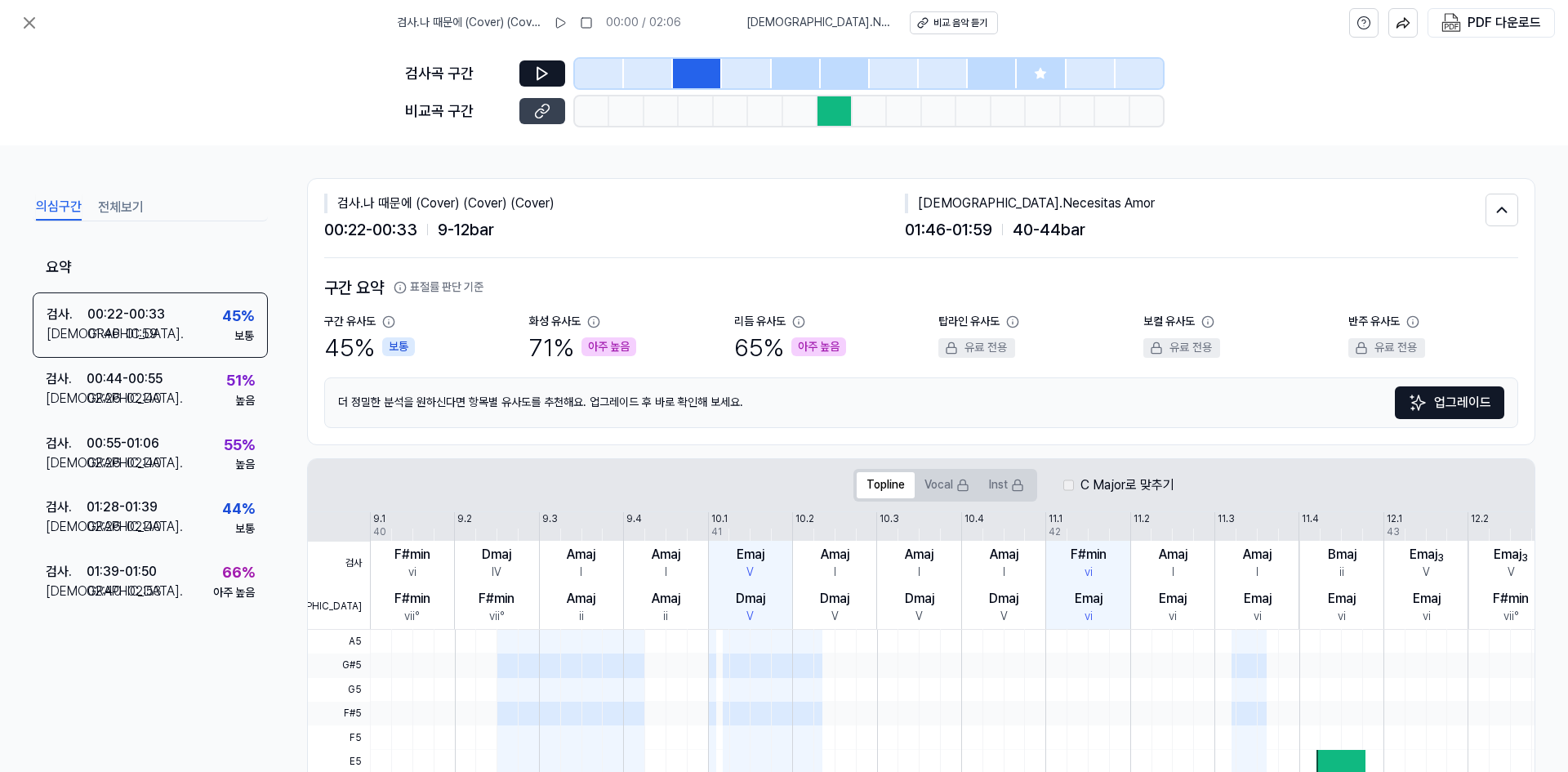
click at [538, 121] on button at bounding box center [542, 111] width 46 height 26
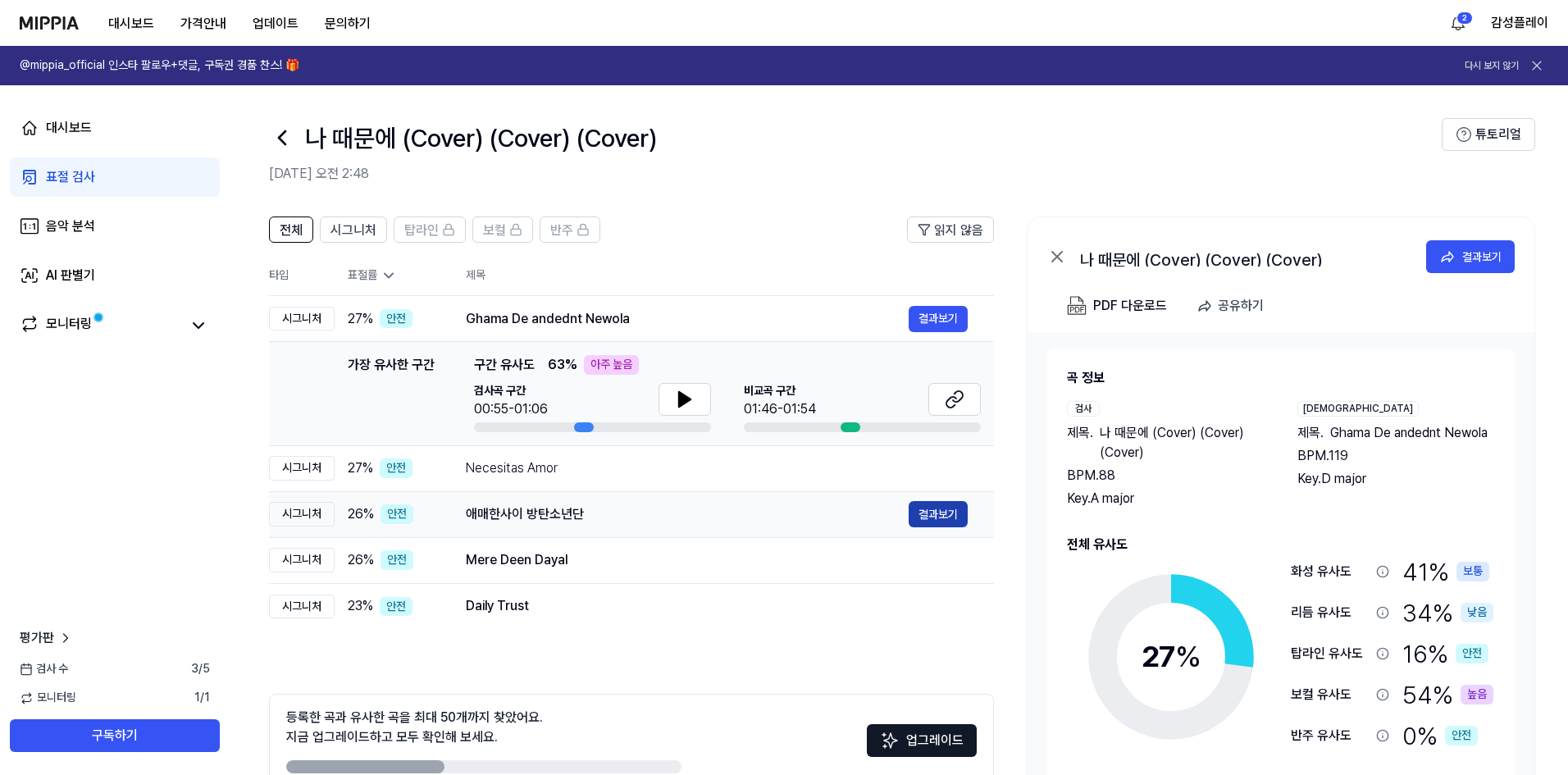
click at [944, 506] on button "결과보기" at bounding box center [937, 514] width 59 height 26
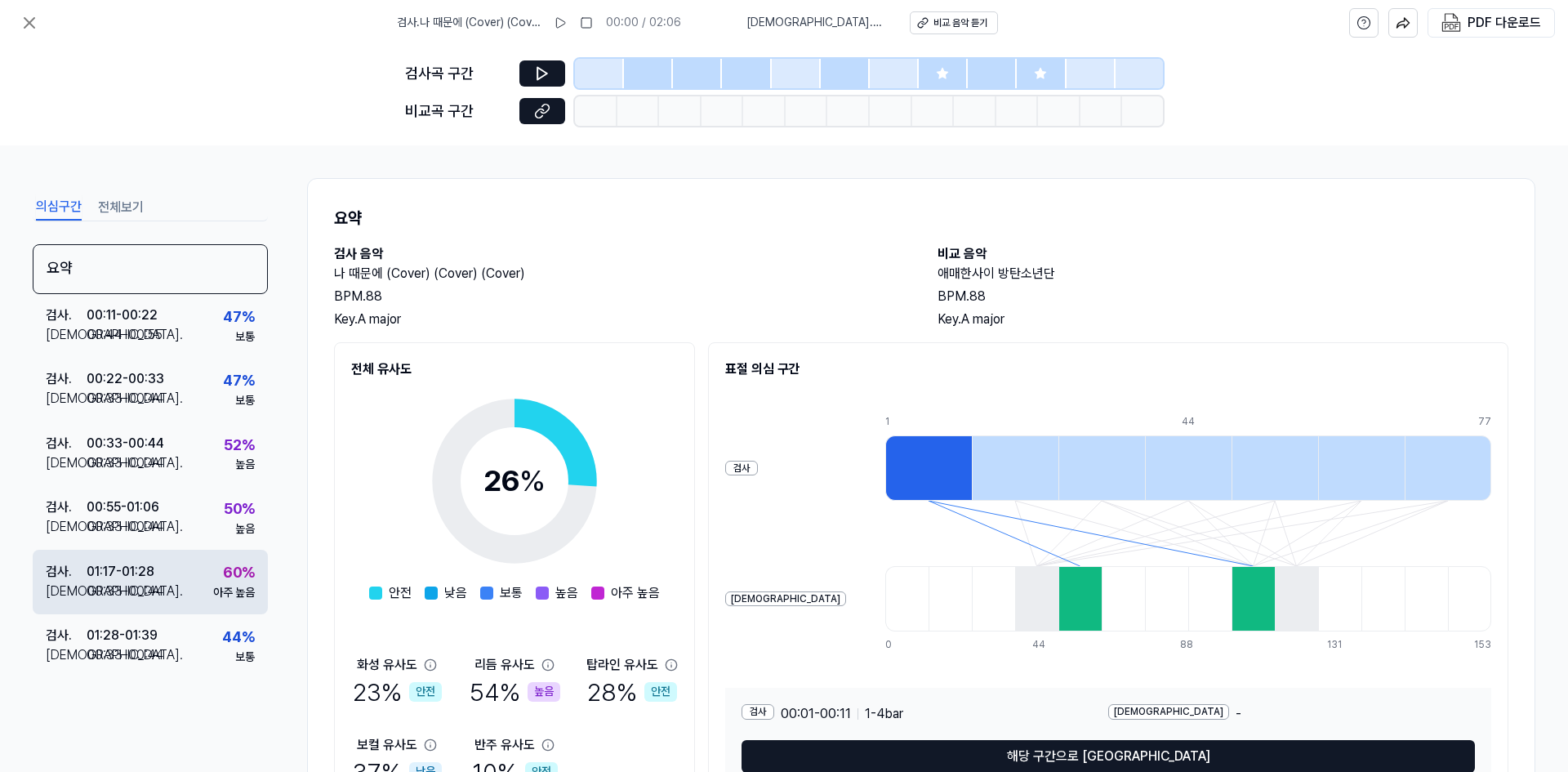
click at [199, 573] on div "검사 . 01:17 - 01:28 비교 . 00:33 - 00:44 60 % 아주 높음" at bounding box center [150, 581] width 235 height 64
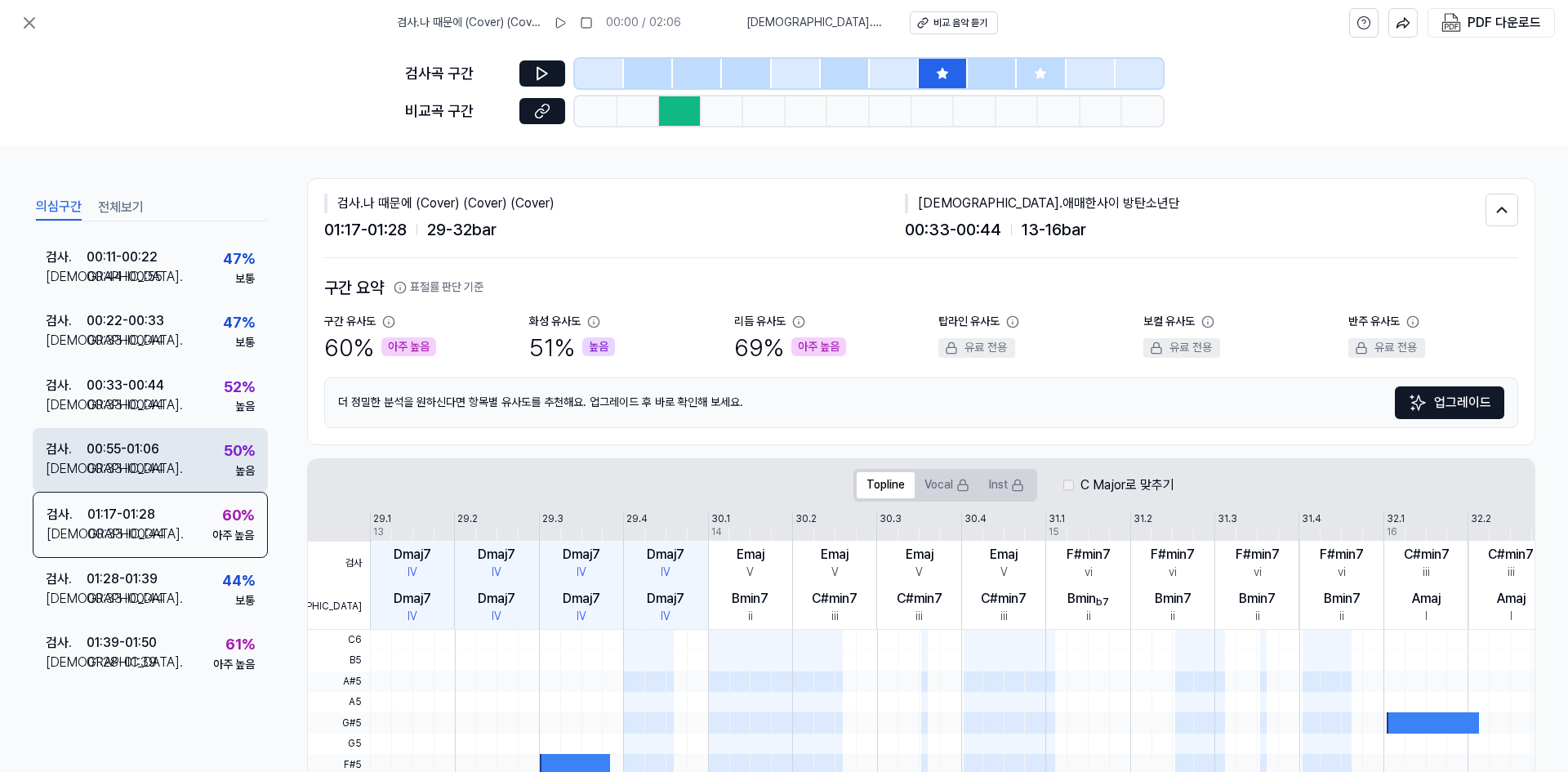
scroll to position [58, 0]
click at [542, 117] on icon at bounding box center [542, 111] width 16 height 16
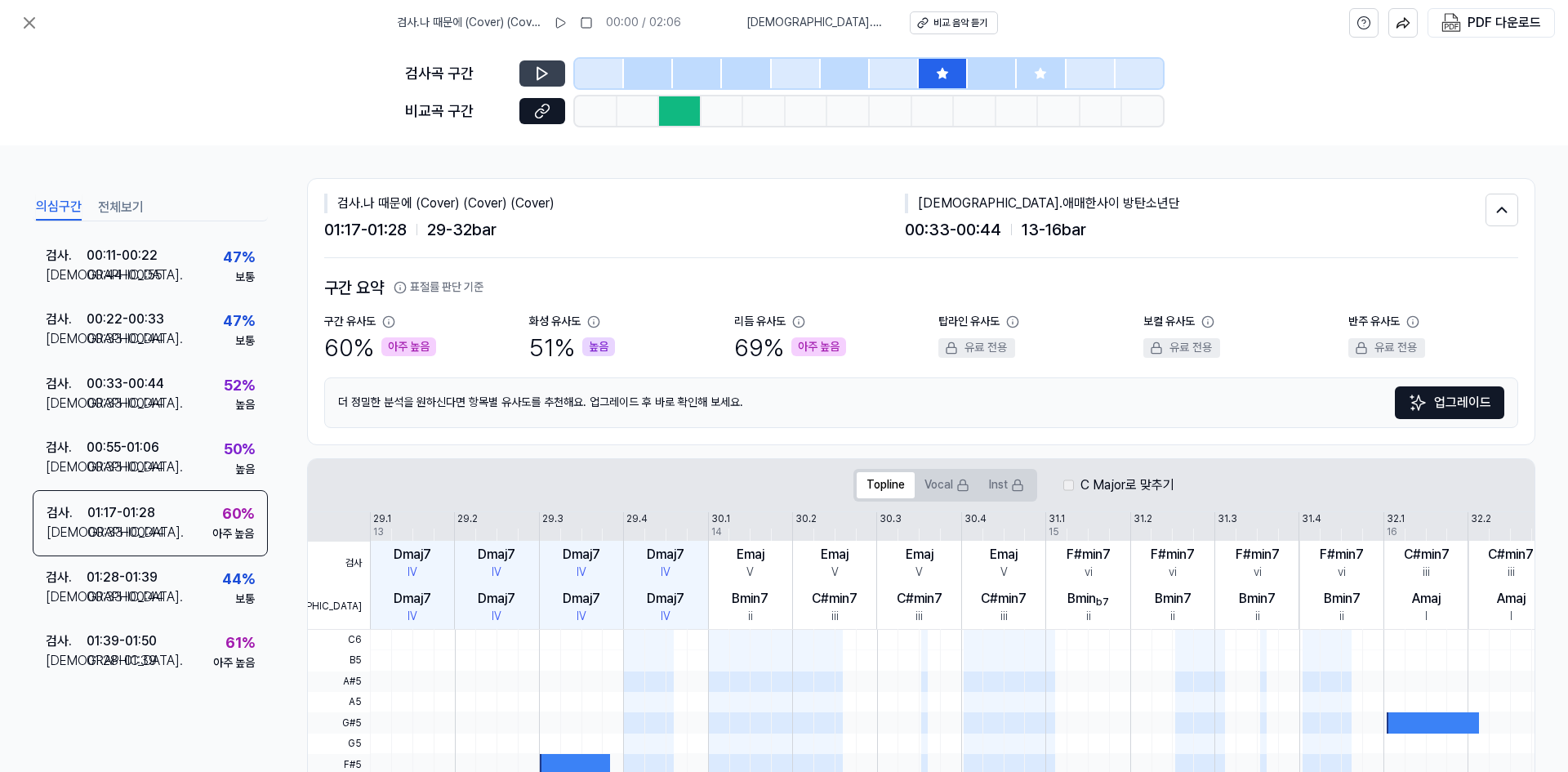
click at [530, 81] on button at bounding box center [542, 73] width 46 height 26
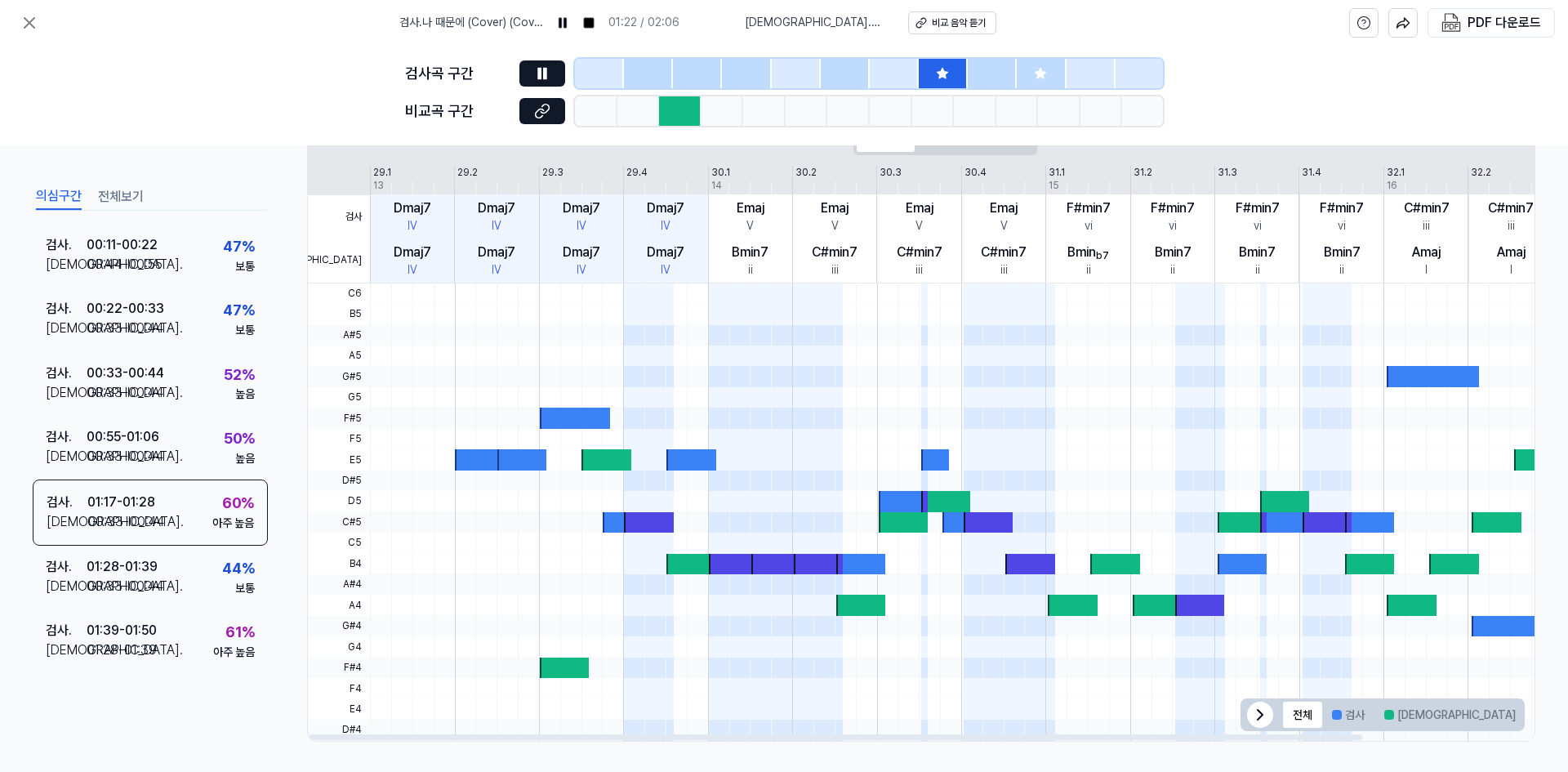
scroll to position [349, 0]
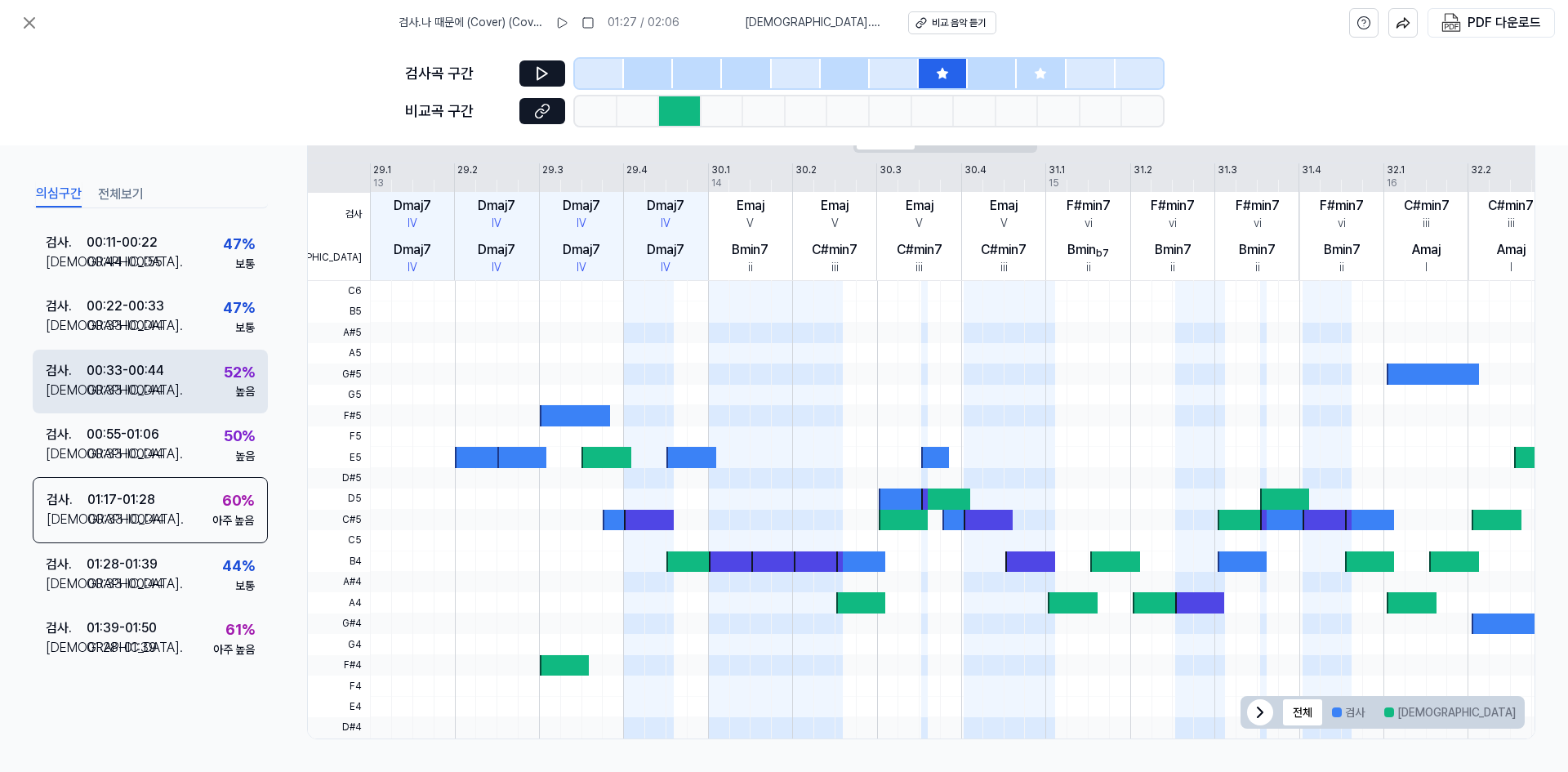
click at [145, 367] on div "00:33 - 00:44" at bounding box center [125, 369] width 77 height 20
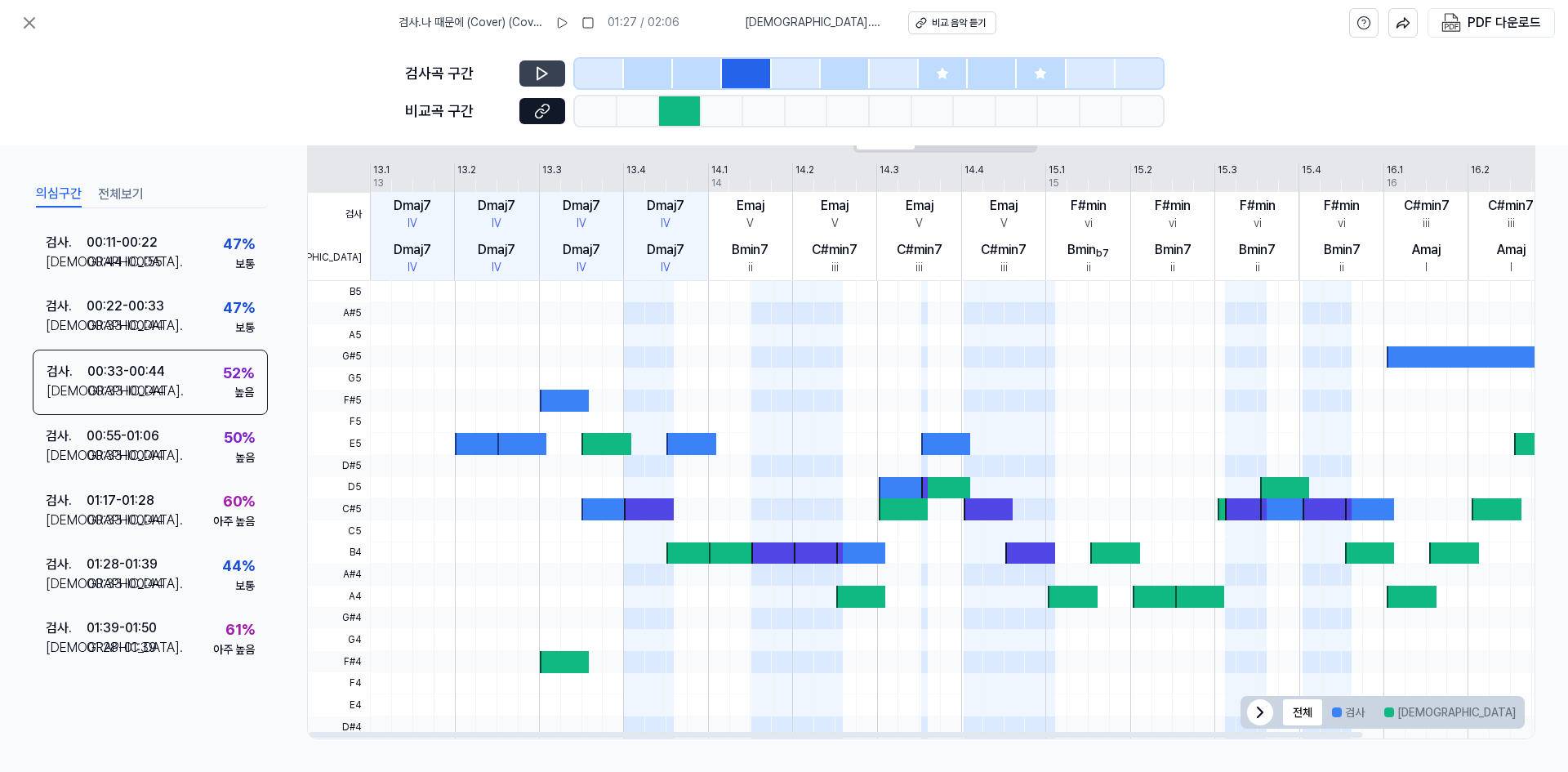
click at [545, 72] on icon at bounding box center [543, 74] width 10 height 12
click at [144, 440] on div "00:55 - 01:06" at bounding box center [123, 436] width 72 height 20
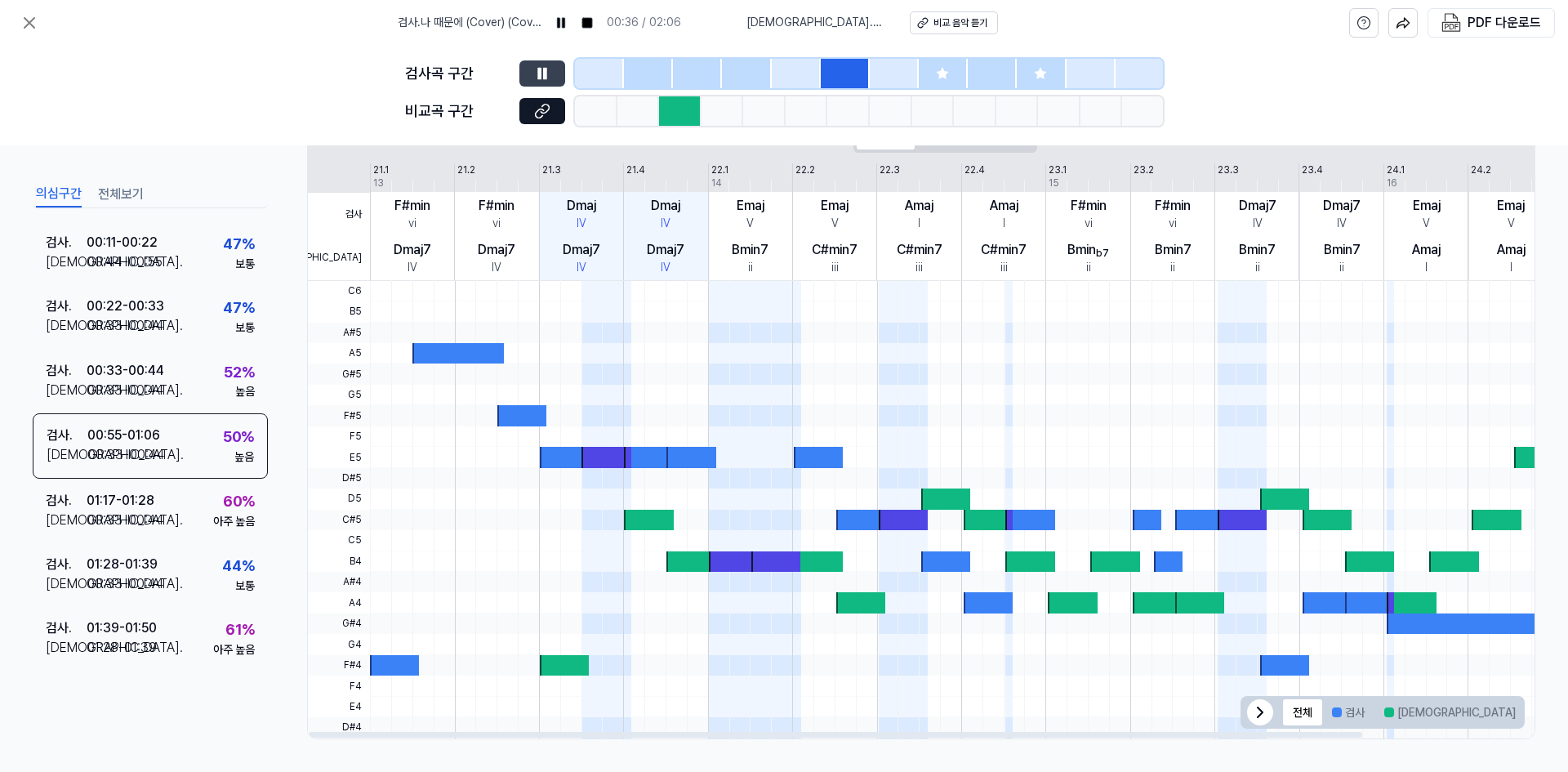
click at [540, 87] on div "검사곡 구간" at bounding box center [784, 73] width 758 height 30
click at [554, 74] on button at bounding box center [542, 73] width 46 height 26
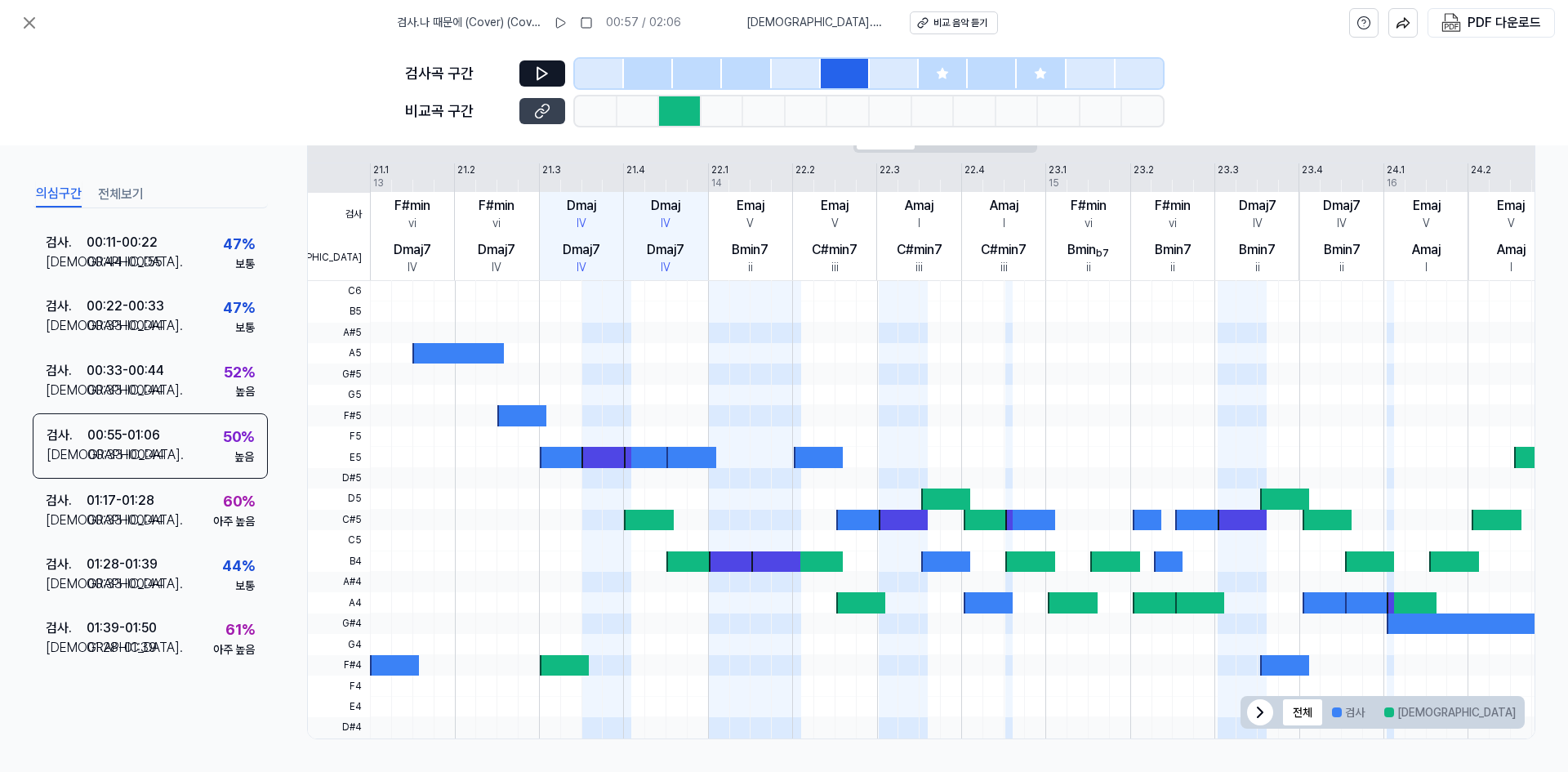
click at [535, 108] on icon at bounding box center [542, 111] width 16 height 16
click at [173, 507] on div "검사 . 01:17 - 01:28 비교 . 00:33 - 00:44 60 % 아주 높음" at bounding box center [150, 510] width 235 height 64
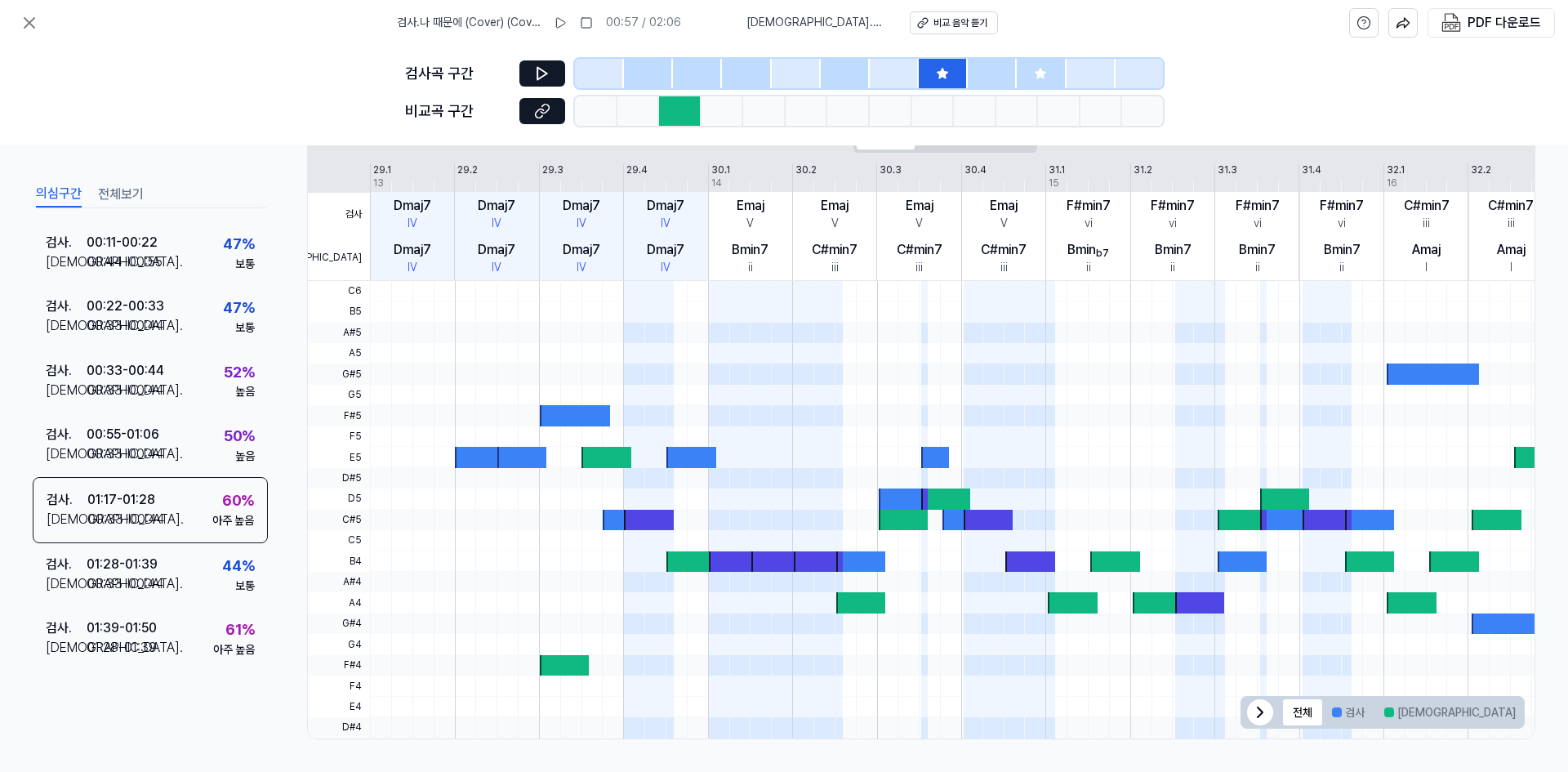
click at [936, 65] on div at bounding box center [944, 73] width 49 height 30
click at [197, 635] on div "검사 . 01:39 - 01:50 비교 . 01:28 - 01:39 61 % 아주 높음" at bounding box center [150, 638] width 235 height 64
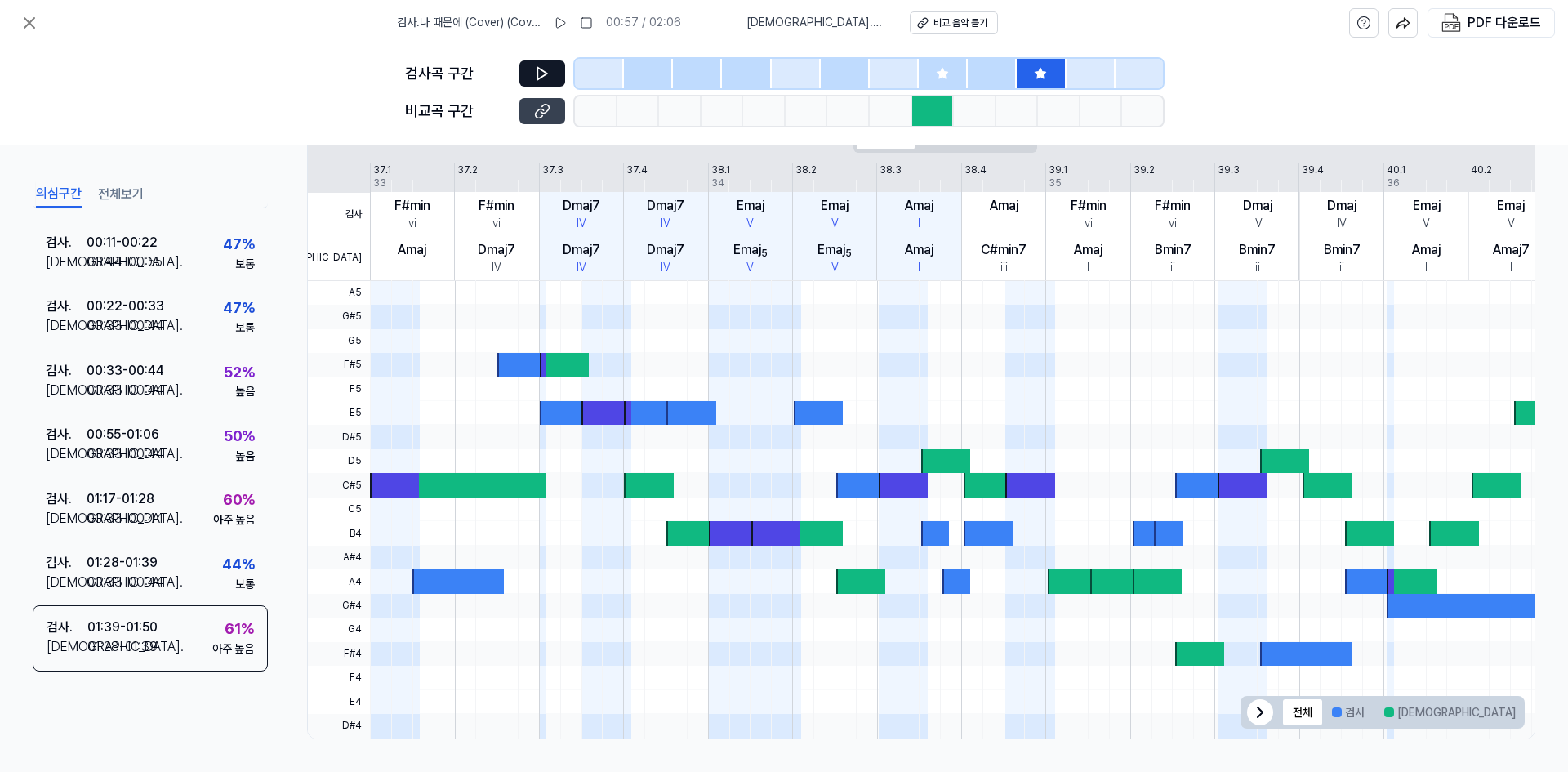
click at [533, 112] on button at bounding box center [542, 111] width 46 height 26
click at [536, 66] on icon at bounding box center [542, 73] width 16 height 16
click at [559, 85] on button at bounding box center [542, 73] width 46 height 26
click at [617, 414] on div at bounding box center [606, 413] width 49 height 24
